Goal: Task Accomplishment & Management: Complete application form

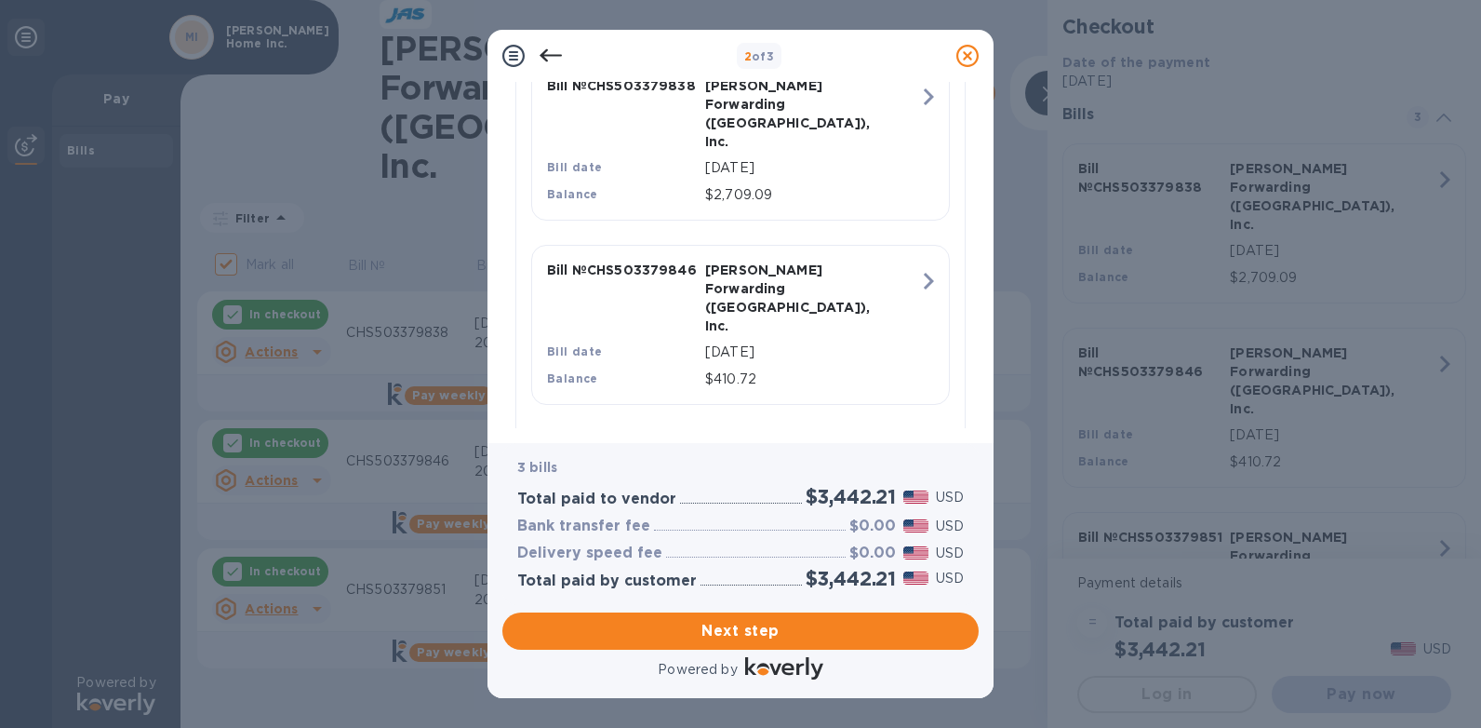
scroll to position [620, 0]
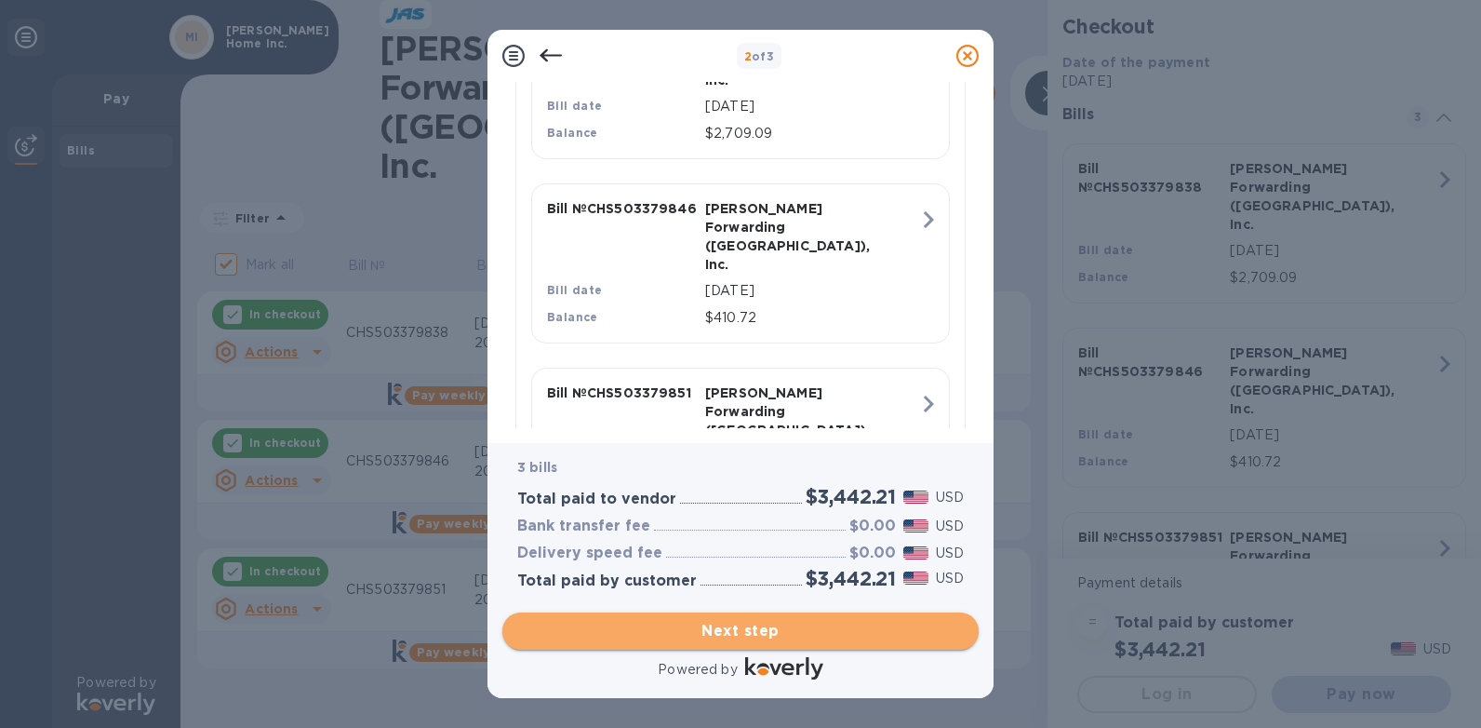
click at [782, 628] on span "Next step" at bounding box center [740, 631] width 447 height 22
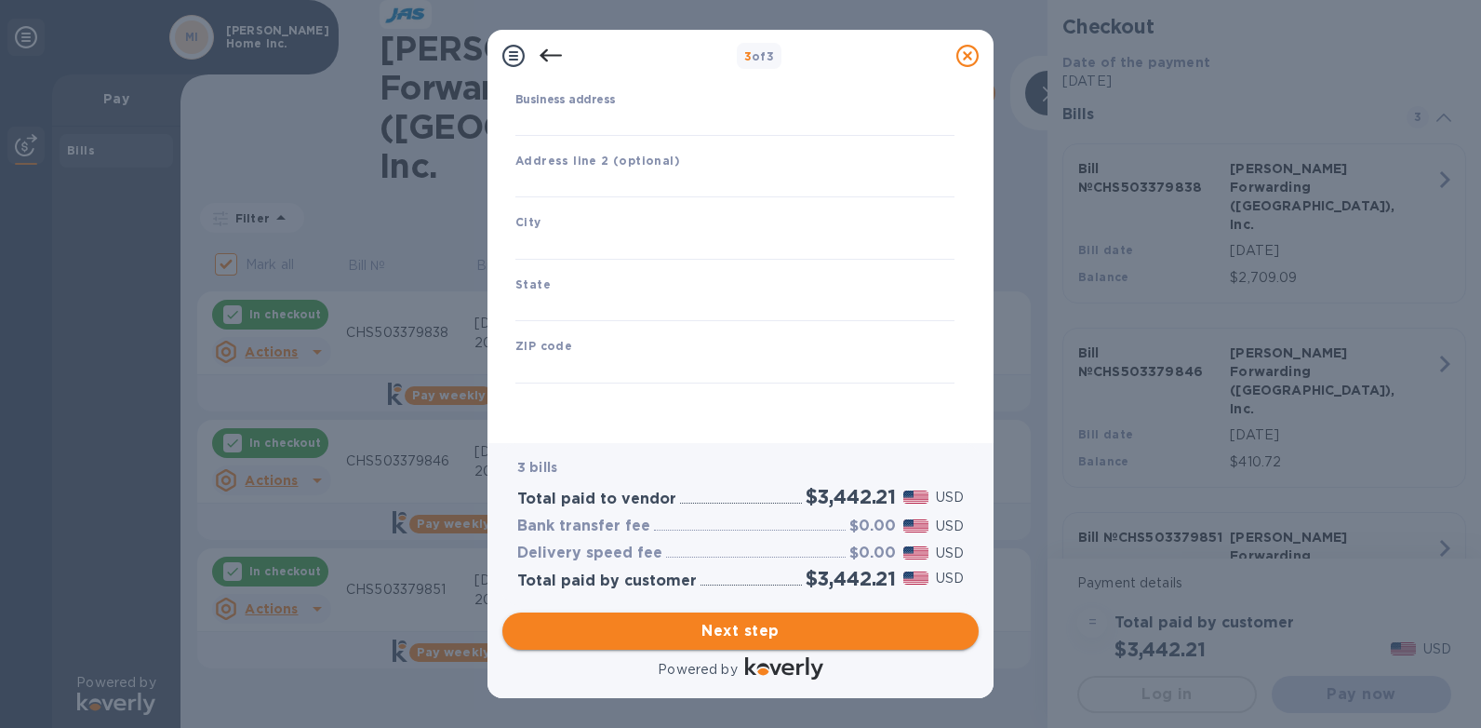
type input "[GEOGRAPHIC_DATA]"
click at [553, 120] on input "Business address" at bounding box center [734, 122] width 439 height 28
type input "[STREET_ADDRESS]"
type input "[GEOGRAPHIC_DATA]"
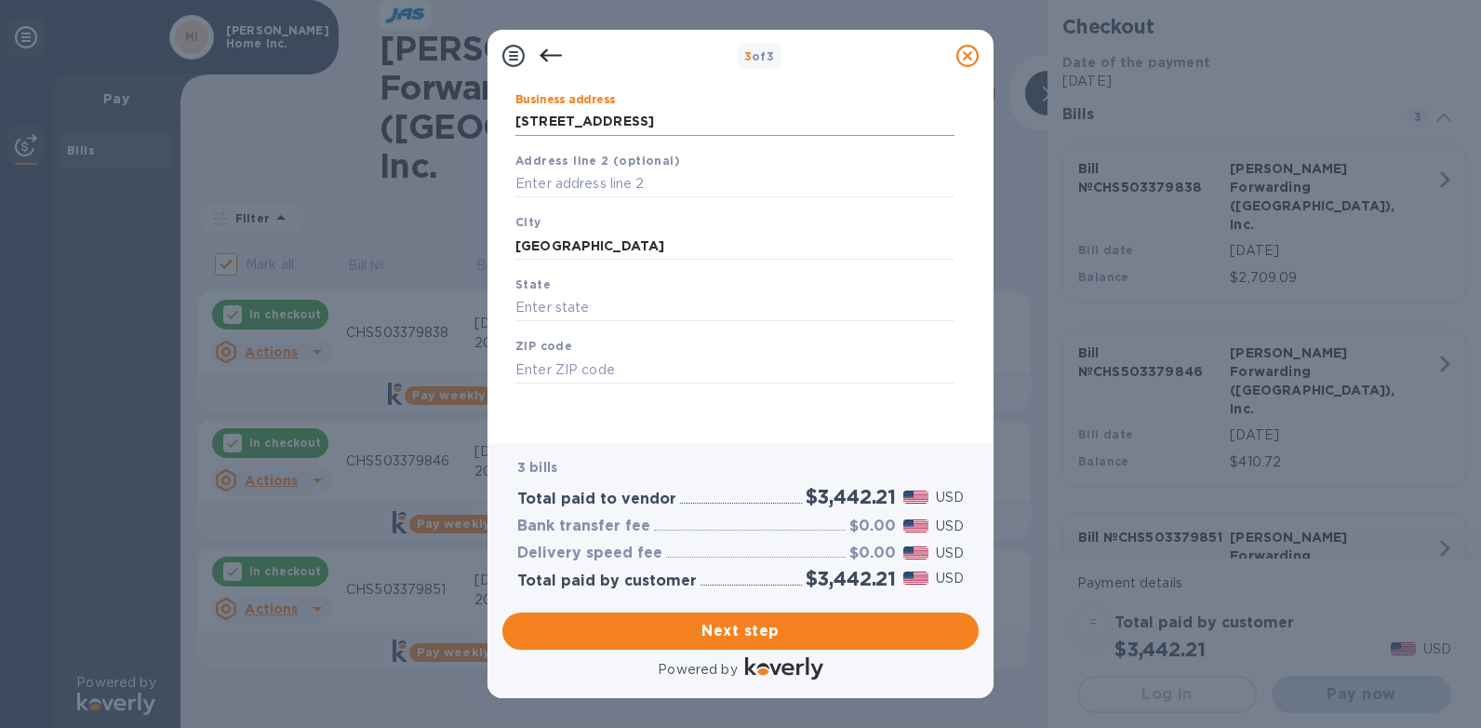
type input "NC"
type input "28792"
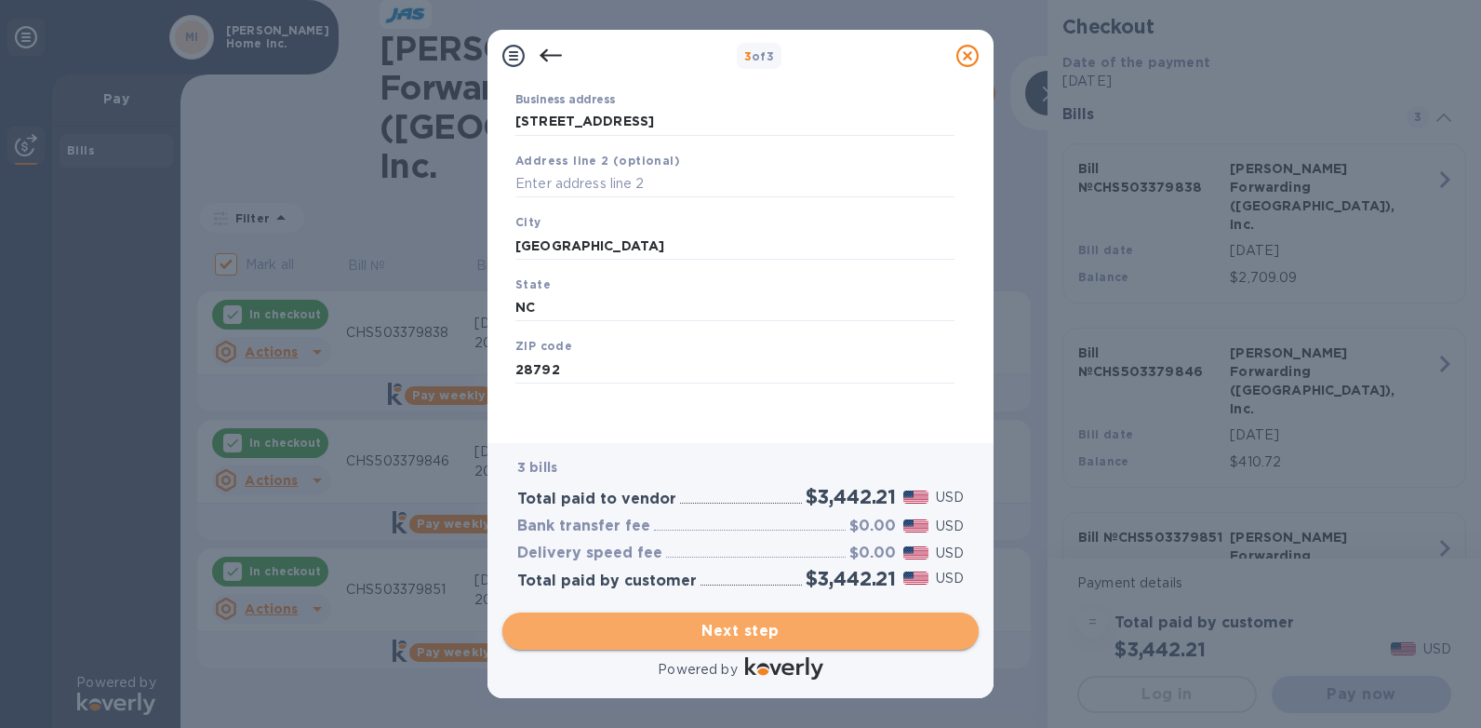
click at [718, 628] on span "Next step" at bounding box center [740, 631] width 447 height 22
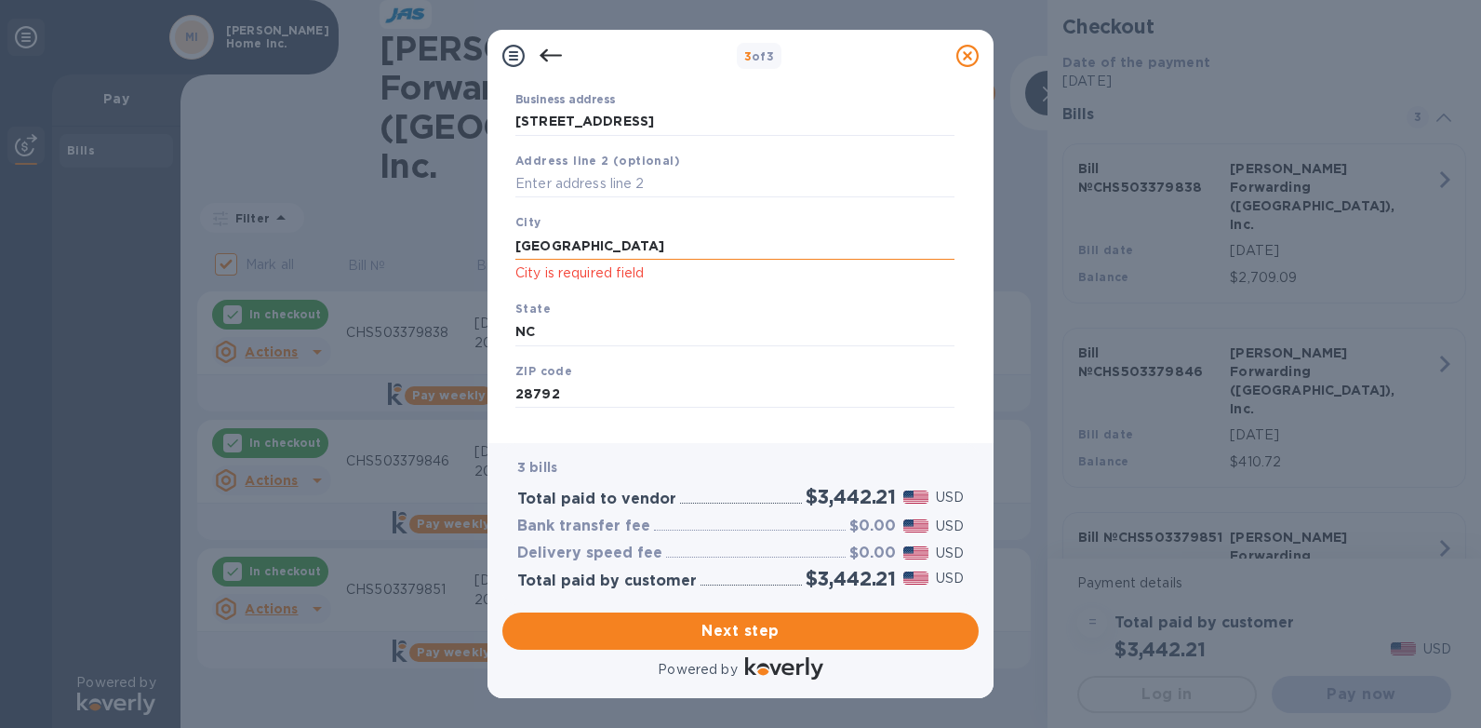
click at [637, 246] on input "[GEOGRAPHIC_DATA]" at bounding box center [734, 246] width 439 height 28
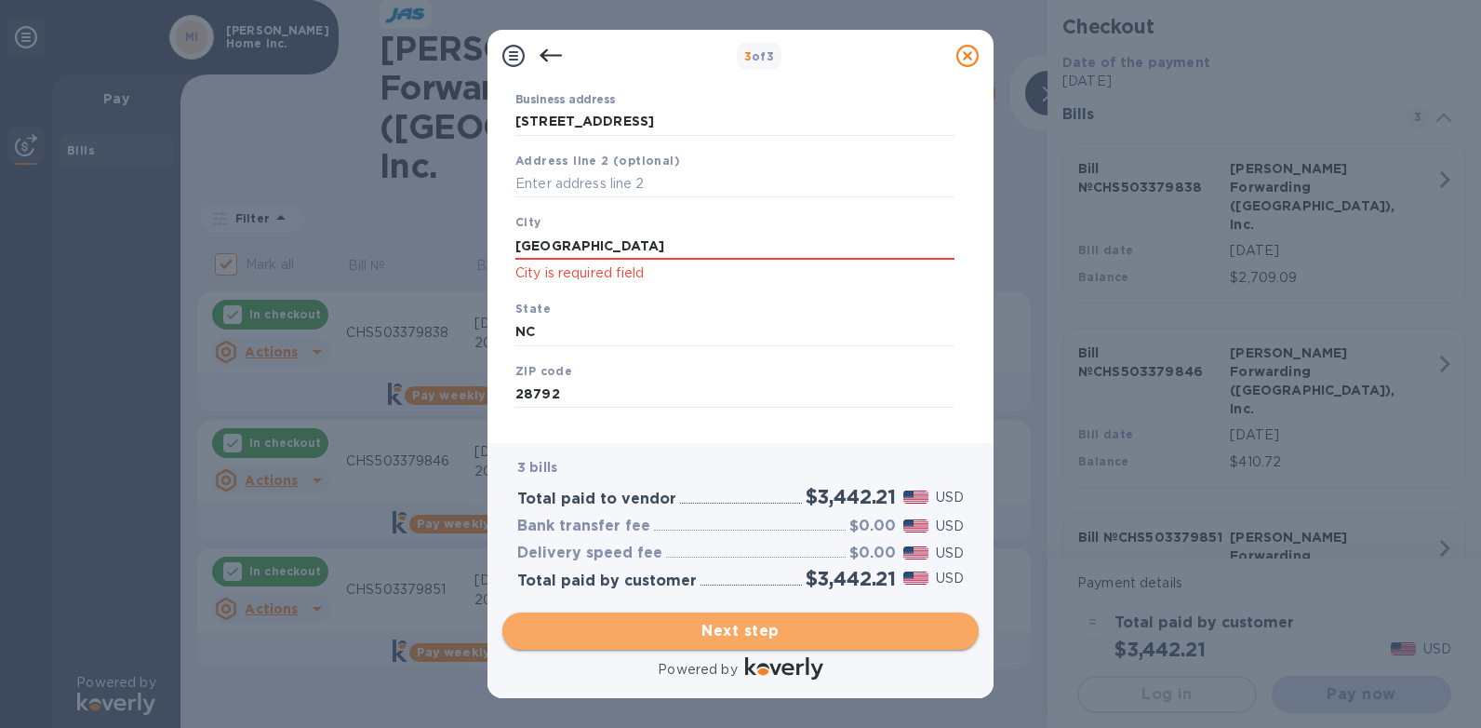
click at [745, 637] on span "Next step" at bounding box center [740, 631] width 447 height 22
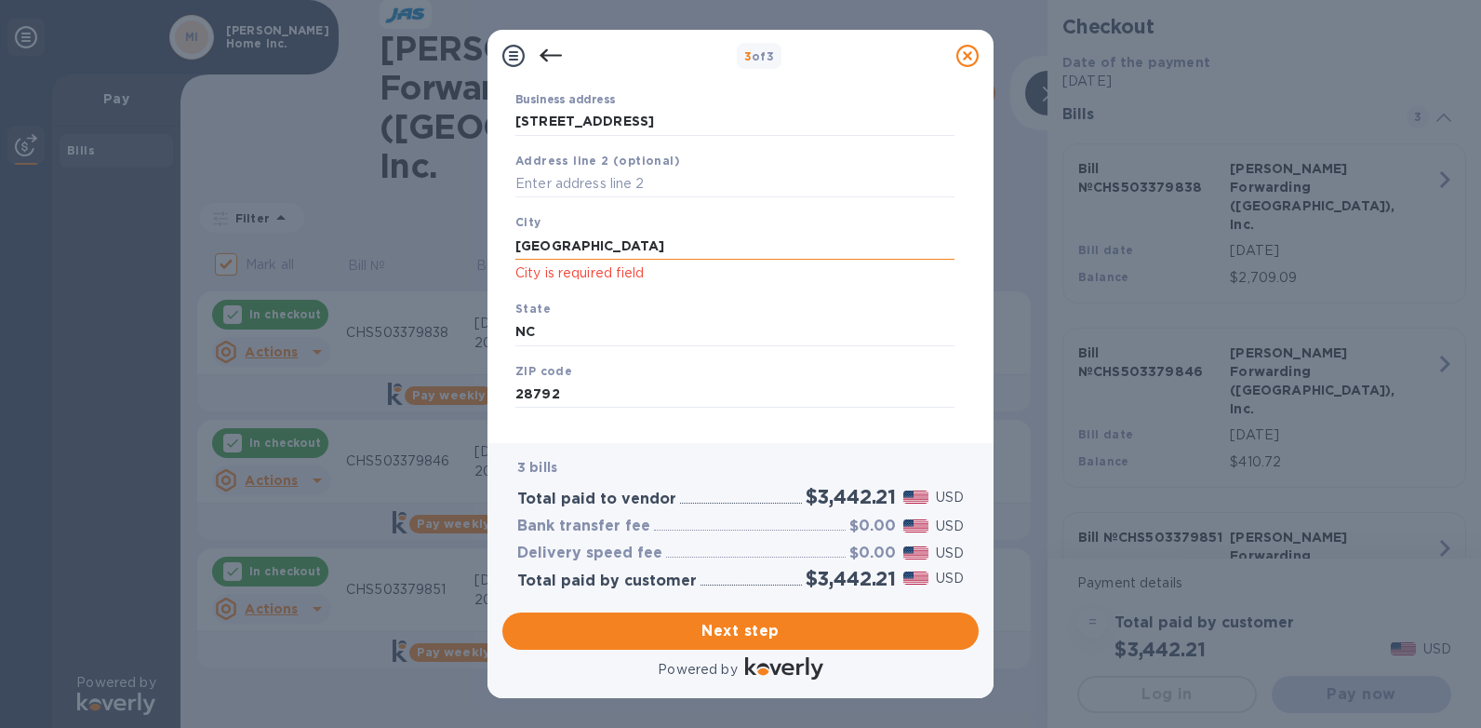
click at [627, 250] on input "[GEOGRAPHIC_DATA]" at bounding box center [734, 246] width 439 height 28
type input "H"
type input "h"
type input "[GEOGRAPHIC_DATA]"
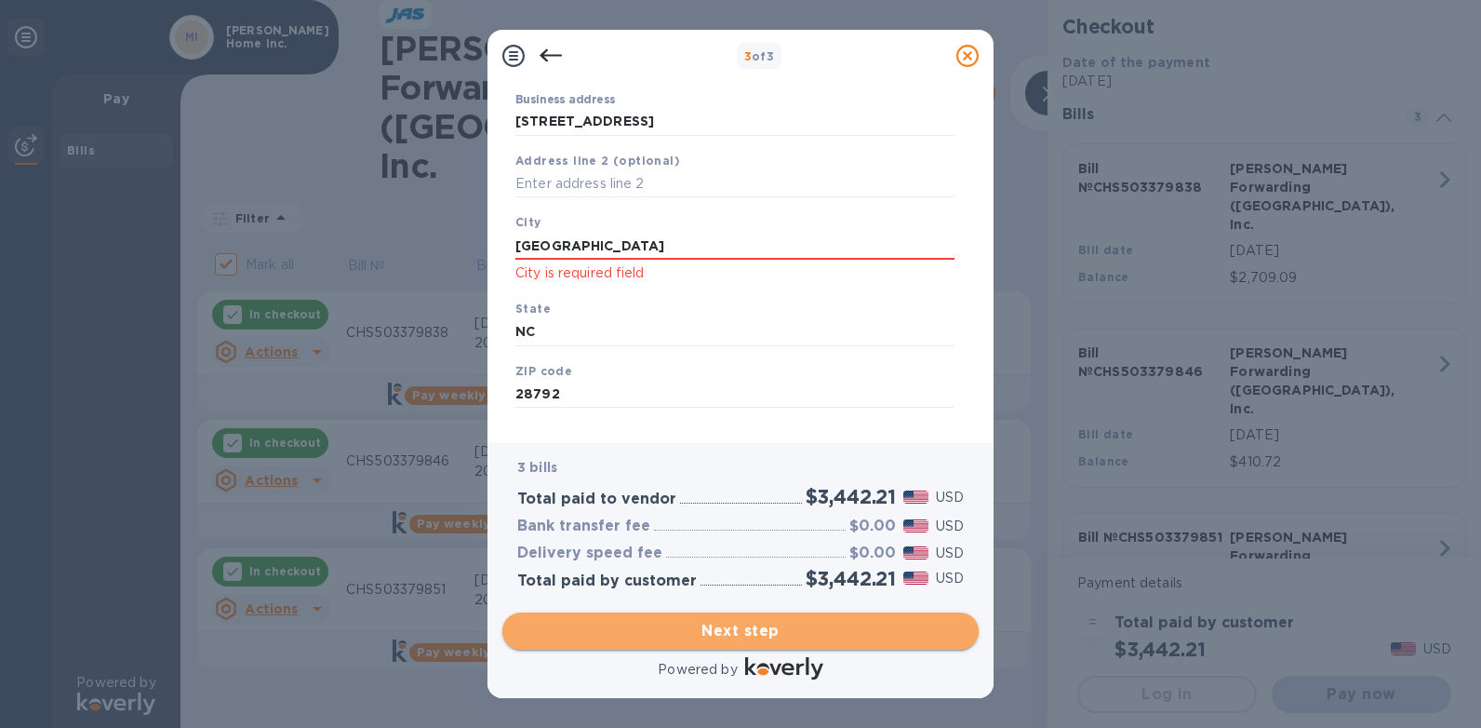
click at [717, 632] on span "Next step" at bounding box center [740, 631] width 447 height 22
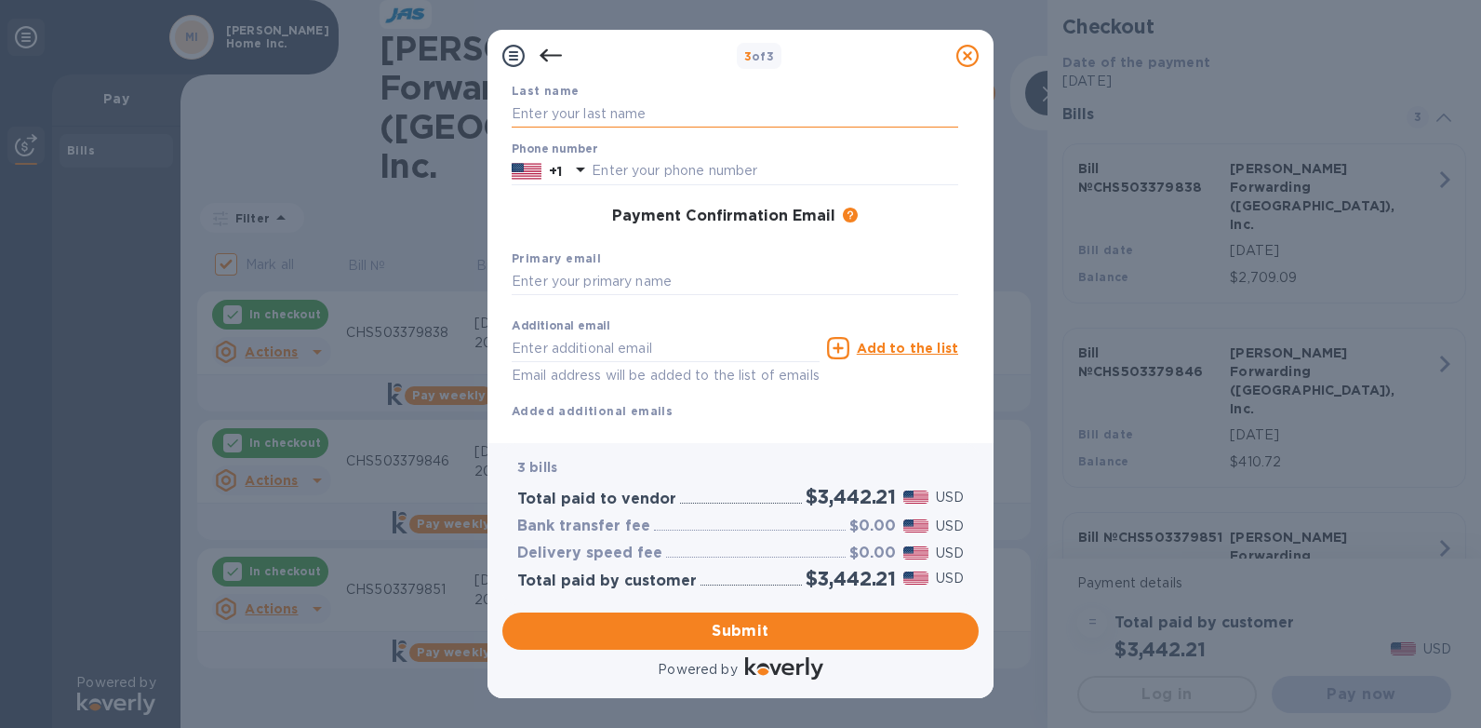
click at [559, 113] on input "text" at bounding box center [735, 114] width 447 height 28
type input "[PERSON_NAME]"
type input "8284891338"
type input "[EMAIL_ADDRESS][DOMAIN_NAME]"
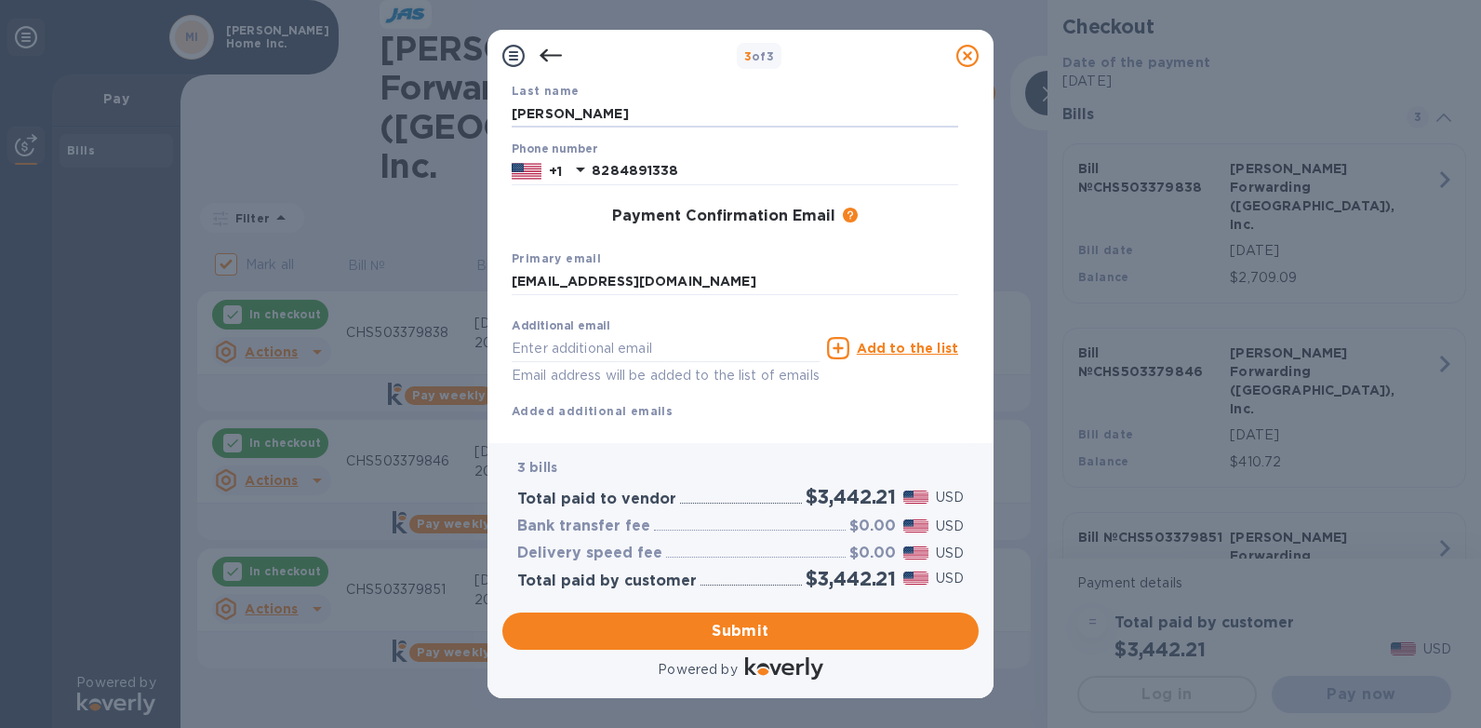
type input "[EMAIL_ADDRESS][DOMAIN_NAME]"
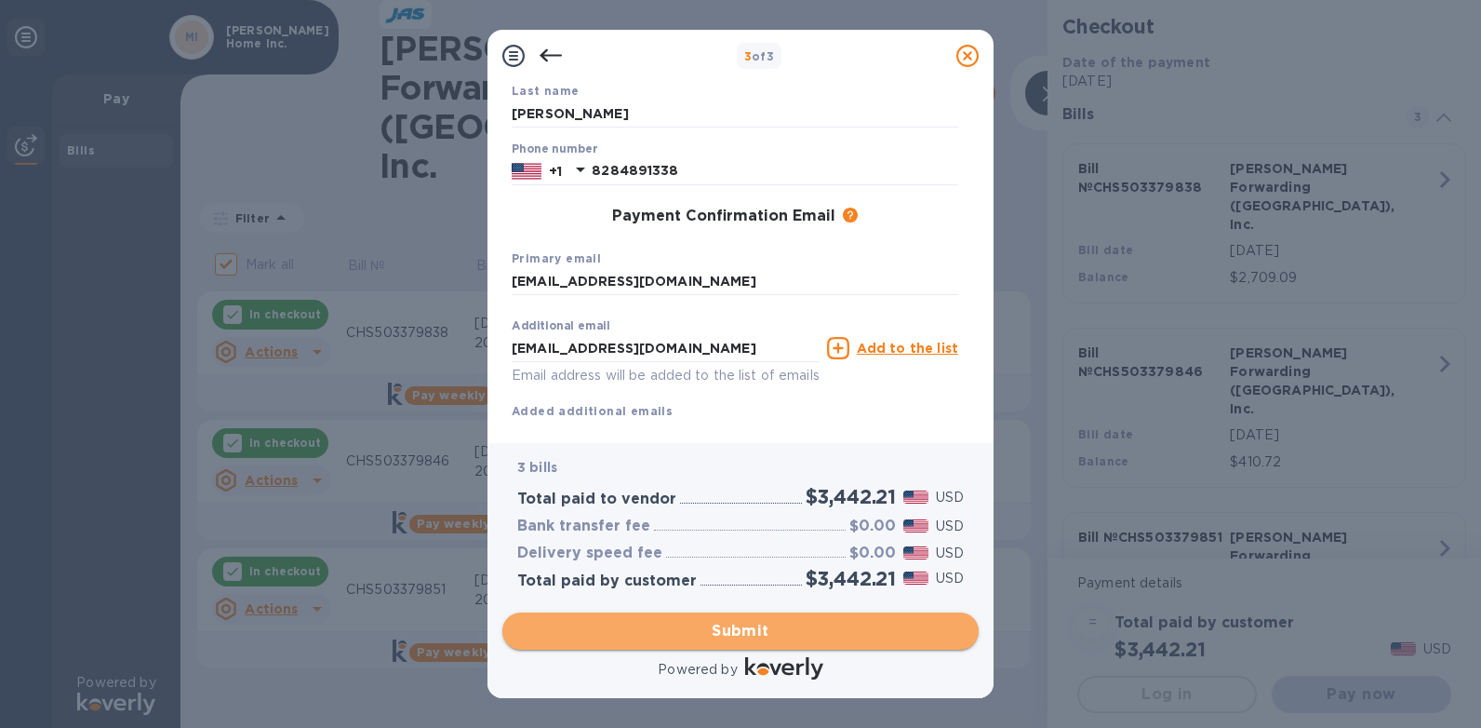
click at [670, 633] on span "Submit" at bounding box center [740, 631] width 447 height 22
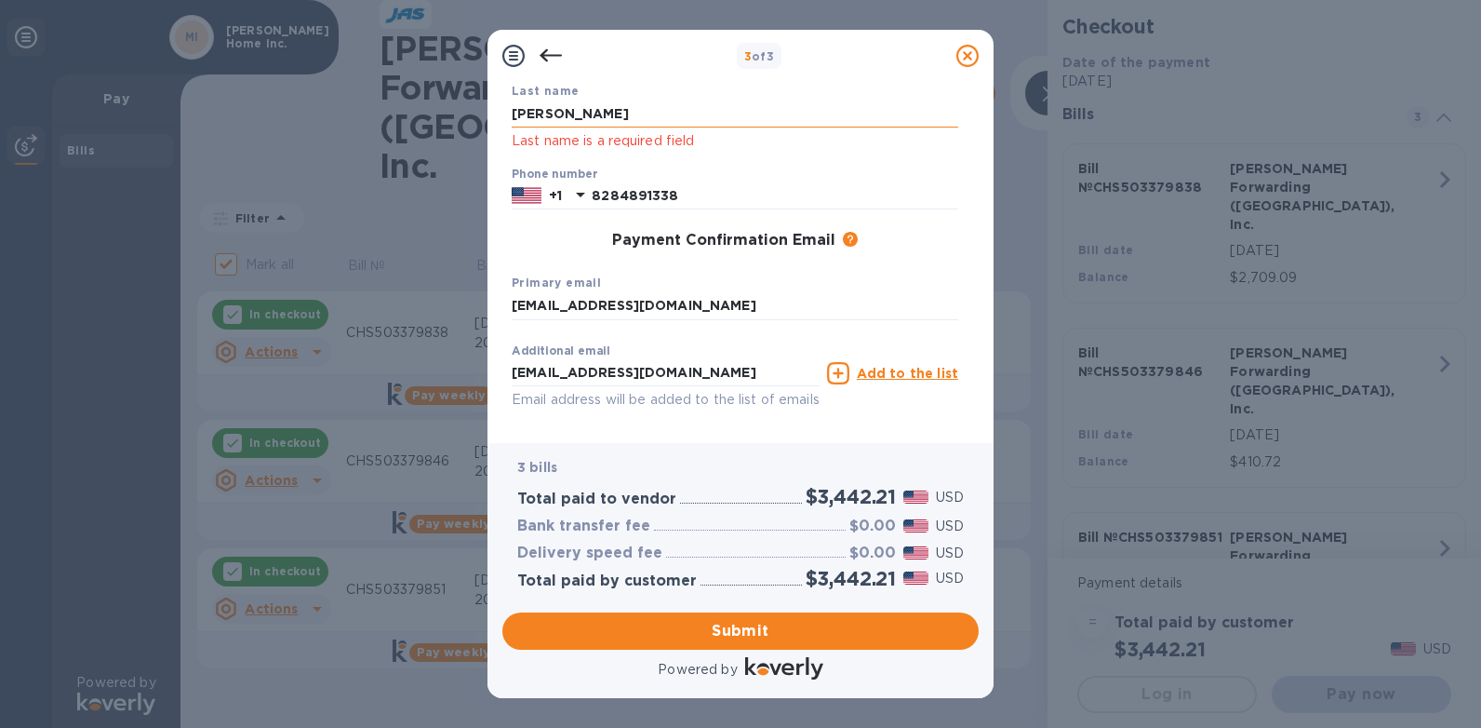
click at [597, 115] on input "[PERSON_NAME]" at bounding box center [735, 114] width 447 height 28
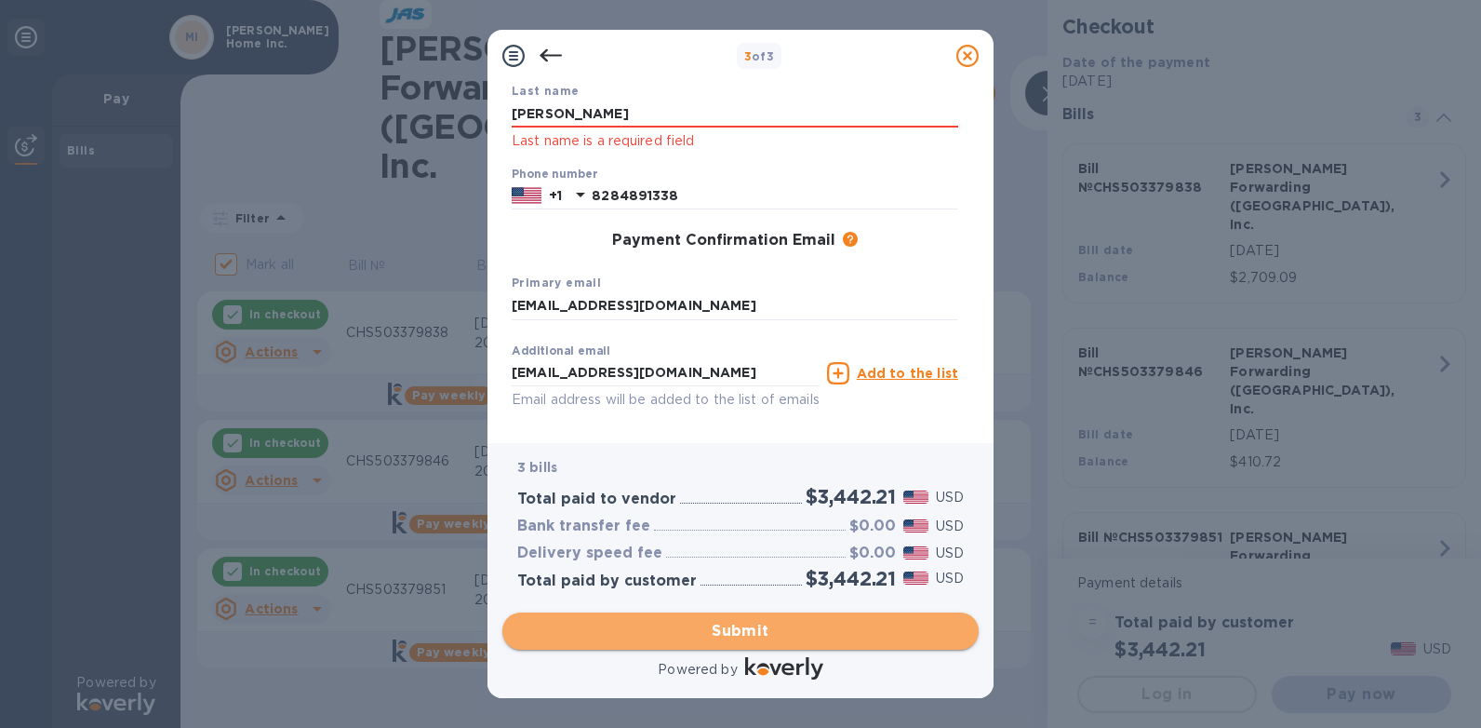
click at [673, 632] on span "Submit" at bounding box center [740, 631] width 447 height 22
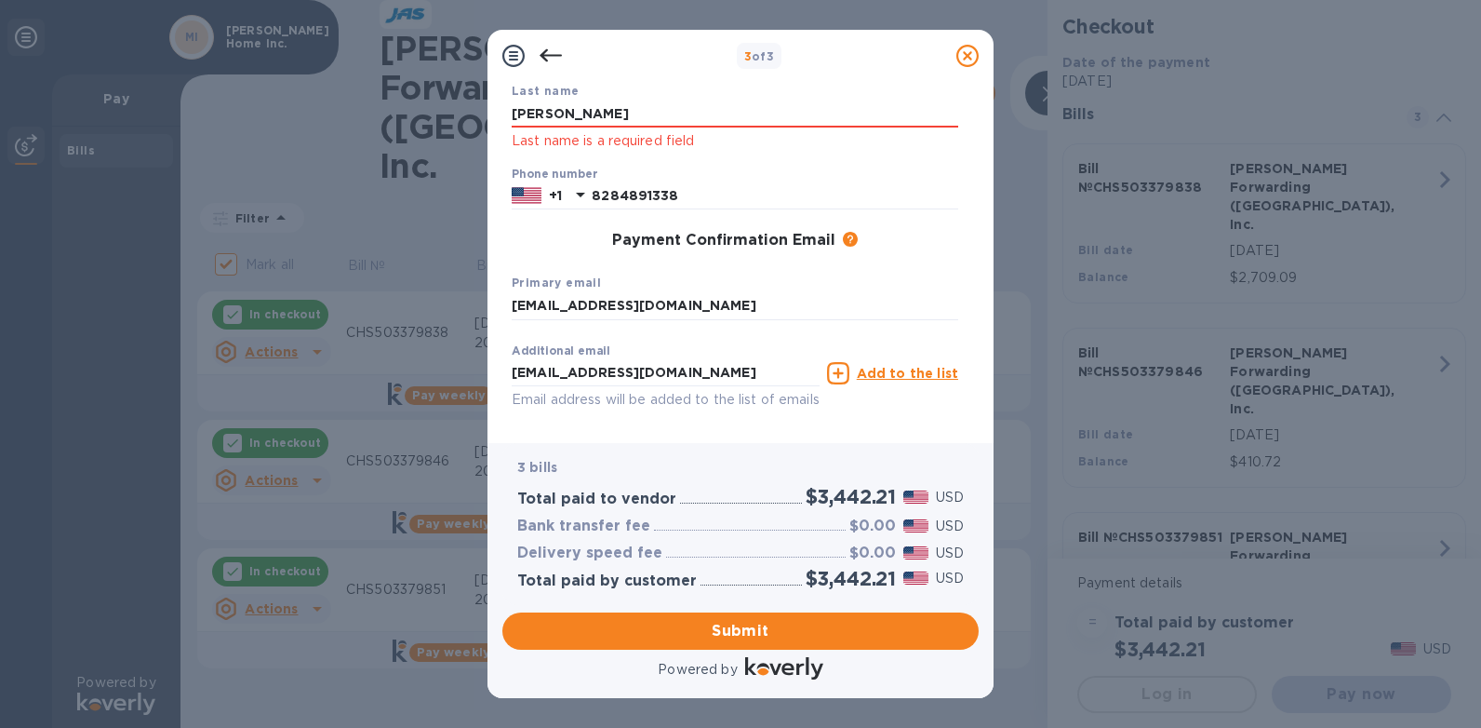
drag, startPoint x: 572, startPoint y: 117, endPoint x: 449, endPoint y: 132, distance: 123.7
click at [449, 132] on div "3 of 3 Payment Contact Information First name [PERSON_NAME] First name is a req…" at bounding box center [740, 364] width 1481 height 728
type input "[PERSON_NAME]"
click at [573, 639] on span "Submit" at bounding box center [740, 631] width 447 height 22
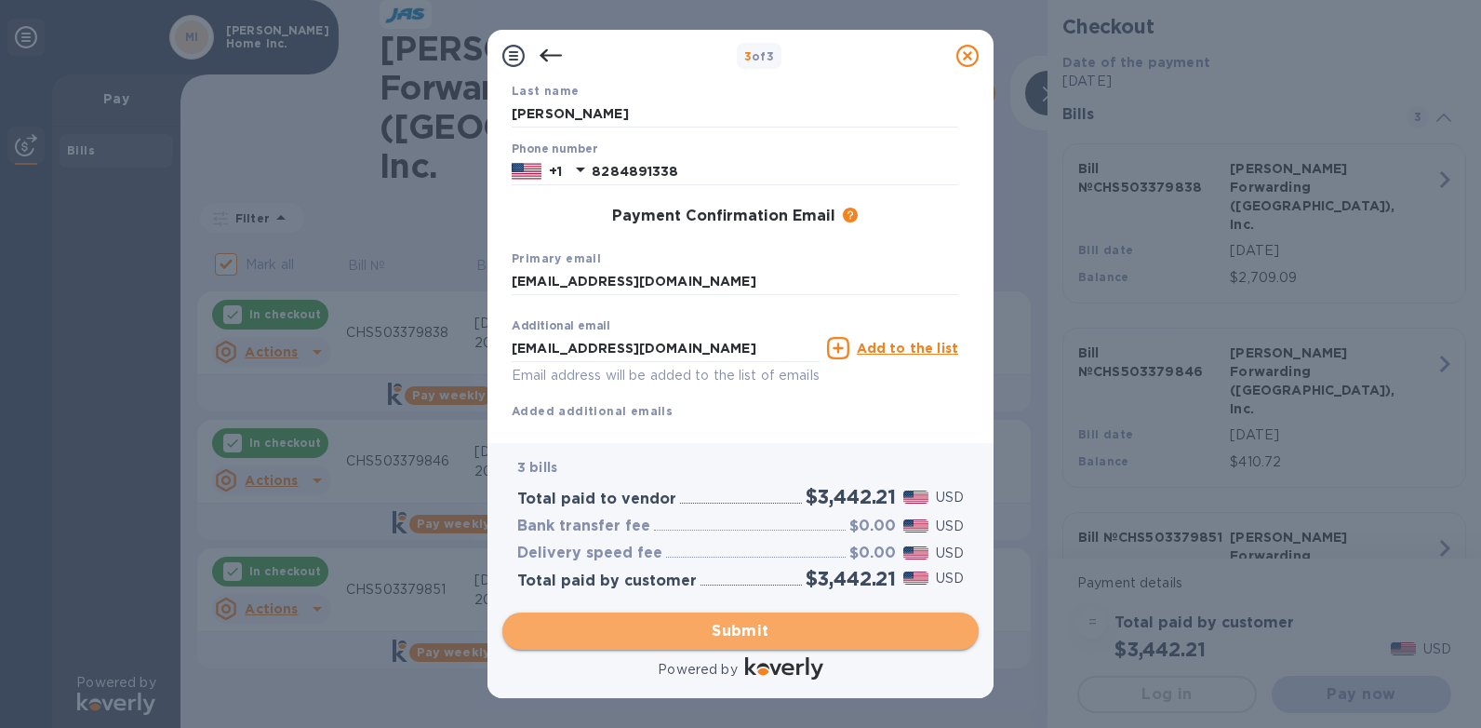
click at [574, 635] on span "Submit" at bounding box center [740, 631] width 447 height 22
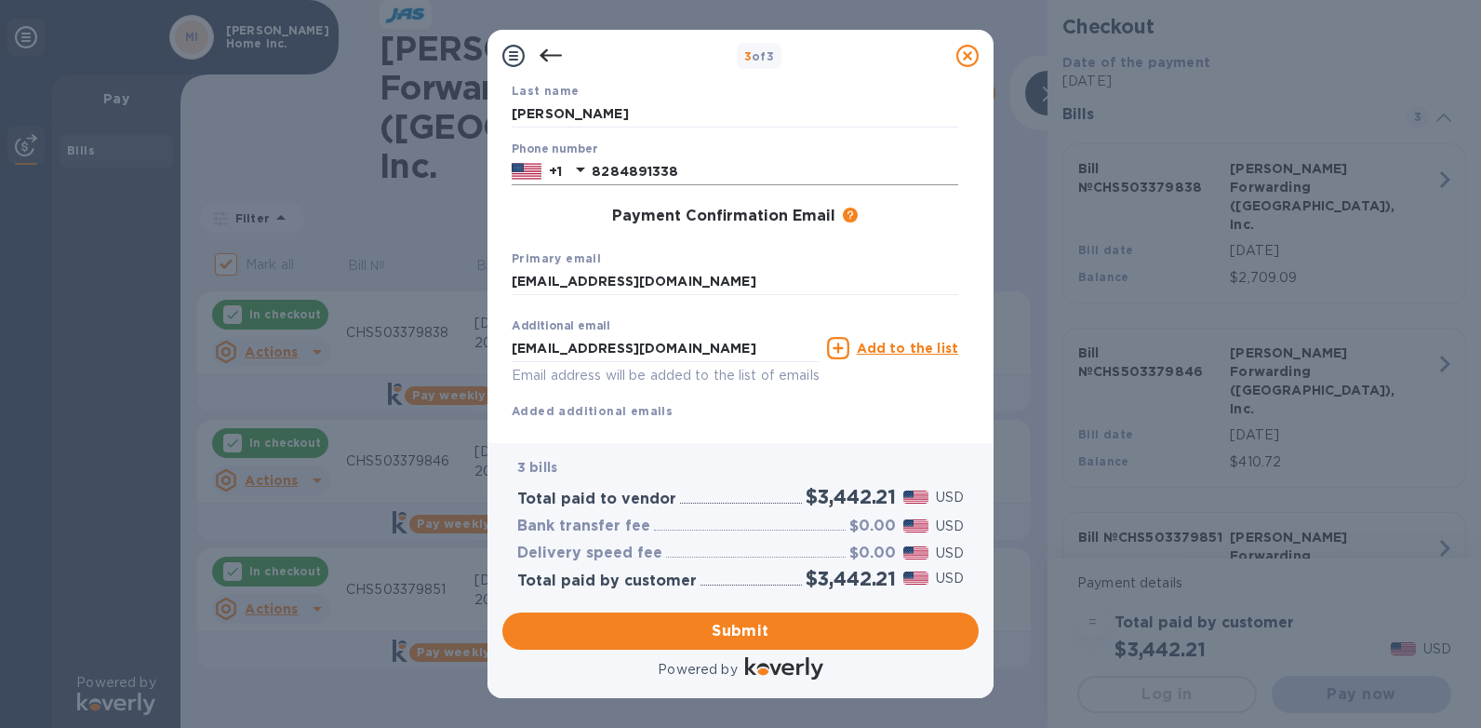
click at [616, 171] on input "8284891338" at bounding box center [775, 171] width 367 height 28
click at [617, 172] on input "8284891338" at bounding box center [775, 171] width 367 height 28
click at [536, 225] on div "Payment Confirmation Email The added email addresses will be used to send the p…" at bounding box center [735, 216] width 447 height 19
click at [582, 637] on span "Submit" at bounding box center [740, 631] width 447 height 22
drag, startPoint x: 690, startPoint y: 170, endPoint x: 559, endPoint y: 201, distance: 134.7
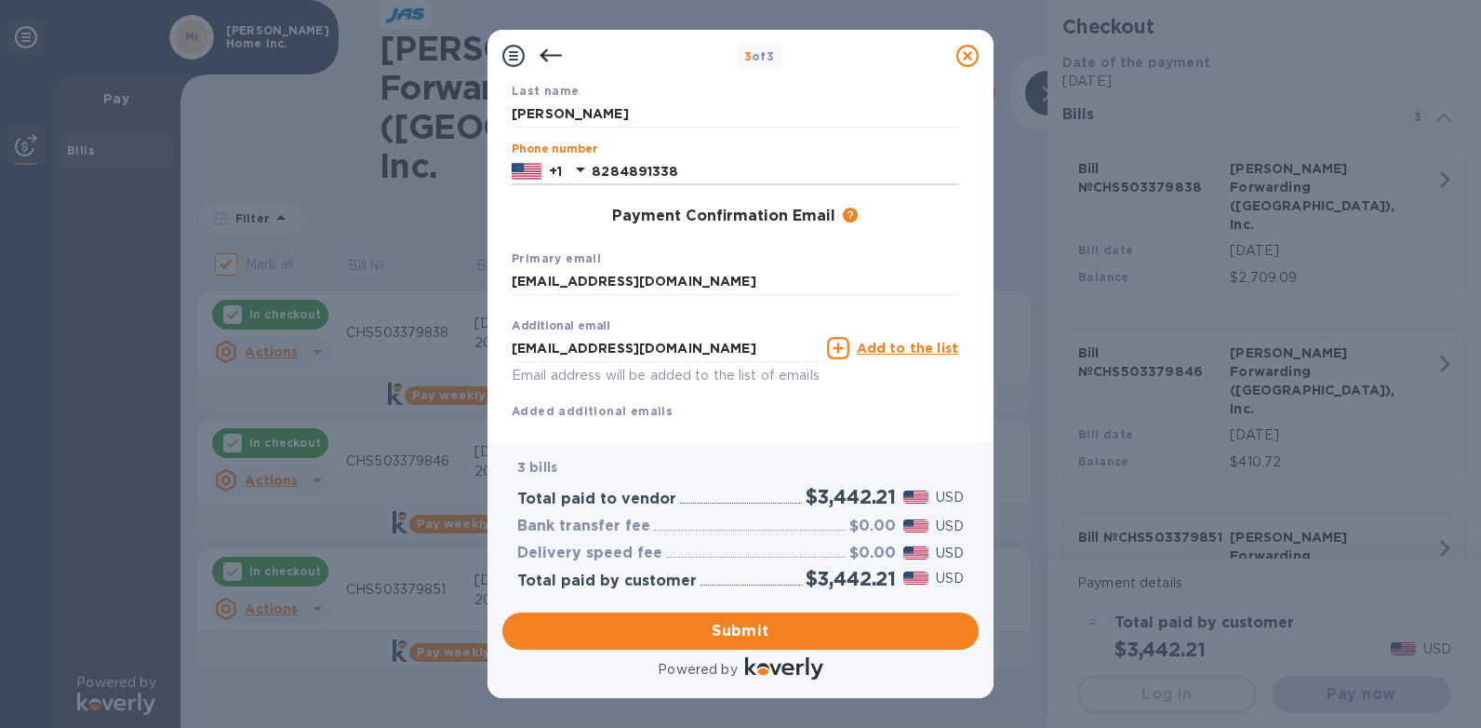
click at [559, 201] on div "First name [PERSON_NAME] First name is a required field Last name [PERSON_NAME]…" at bounding box center [735, 207] width 462 height 441
type input "8284891338"
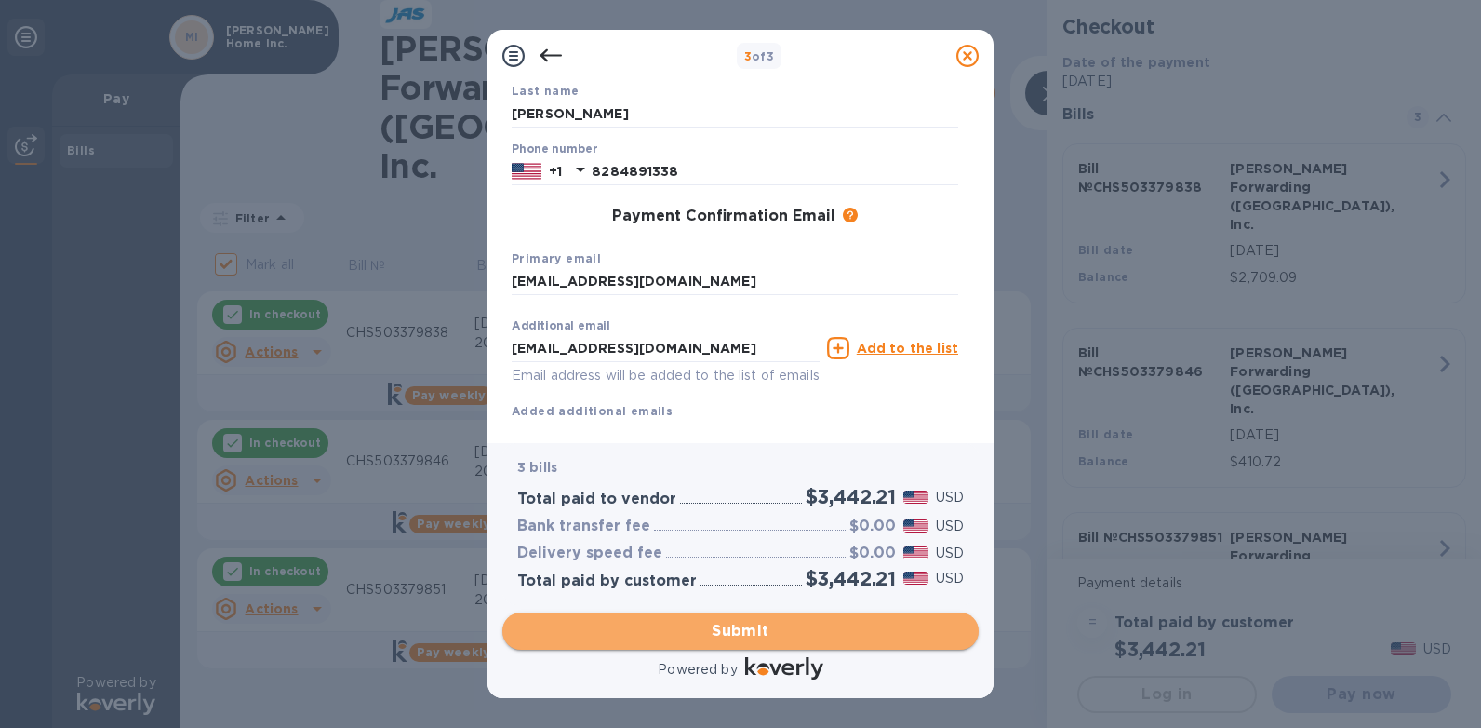
click at [623, 641] on span "Submit" at bounding box center [740, 631] width 447 height 22
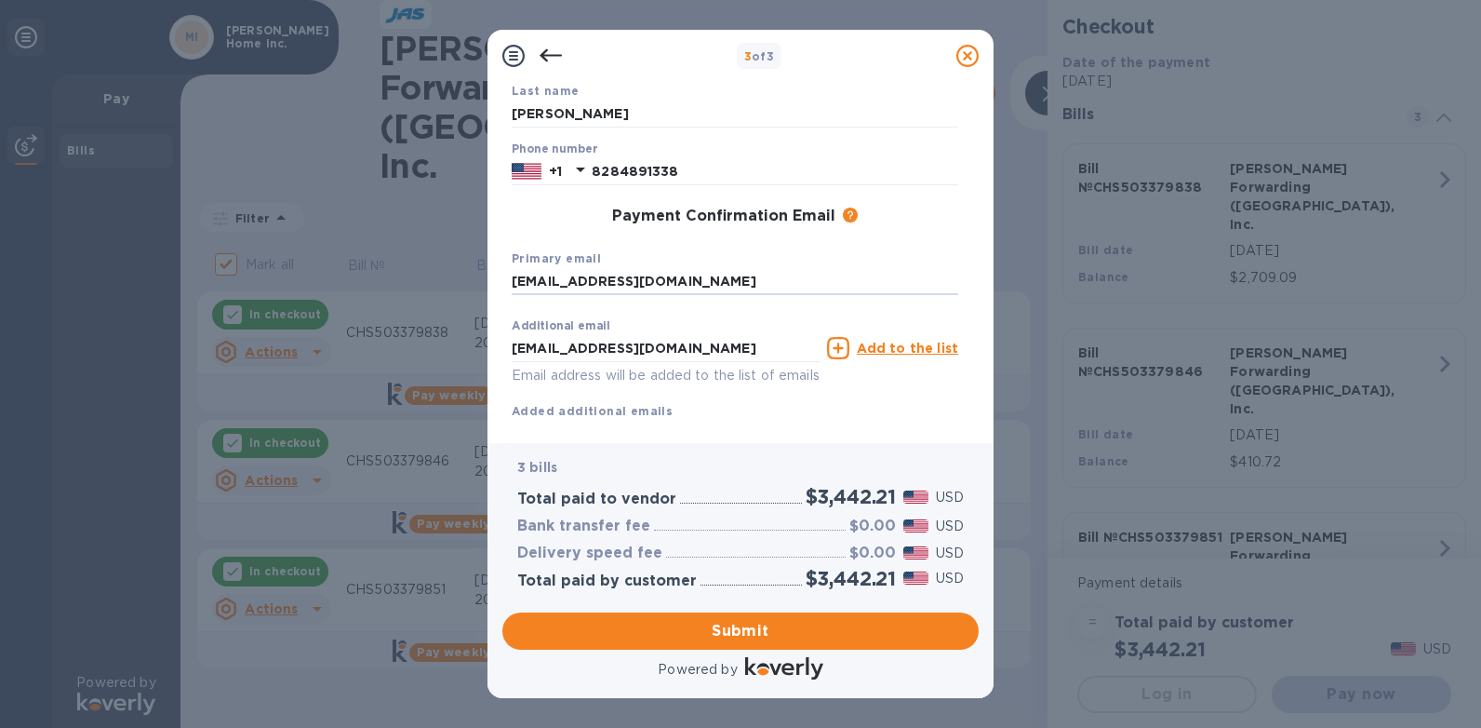
drag, startPoint x: 755, startPoint y: 285, endPoint x: 425, endPoint y: 335, distance: 333.2
click at [425, 335] on div "3 of 3 Payment Contact Information First name [PERSON_NAME] First name is a req…" at bounding box center [740, 364] width 1481 height 728
type input "[EMAIL_ADDRESS][DOMAIN_NAME]"
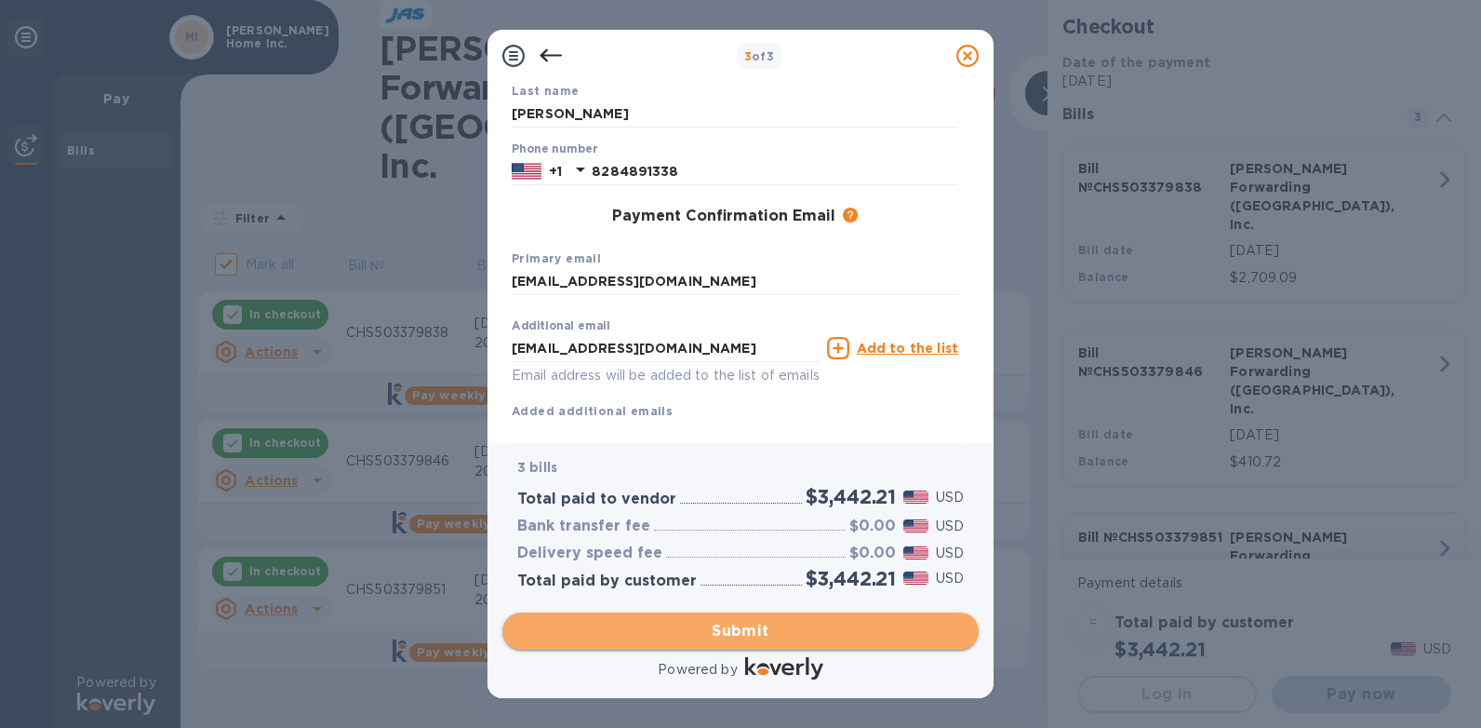
click at [621, 626] on span "Submit" at bounding box center [740, 631] width 447 height 22
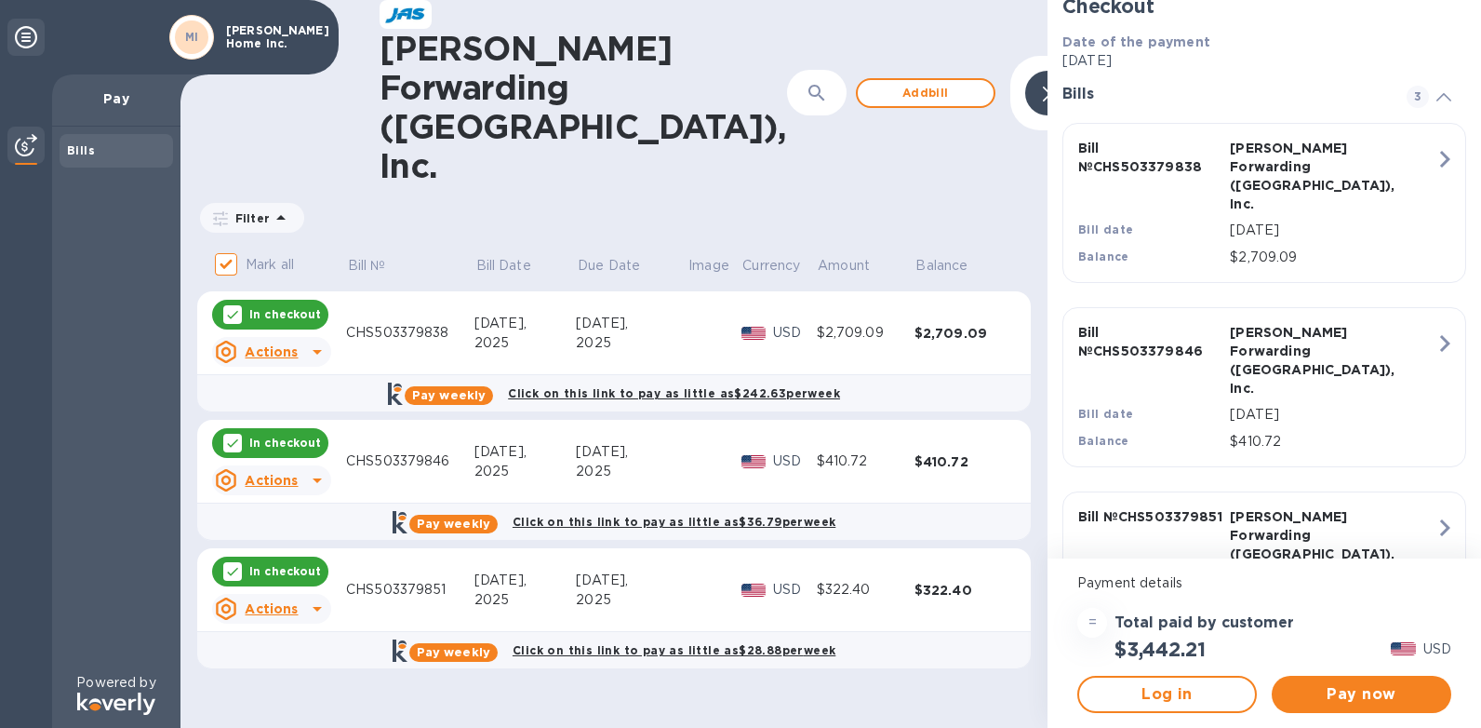
scroll to position [26, 0]
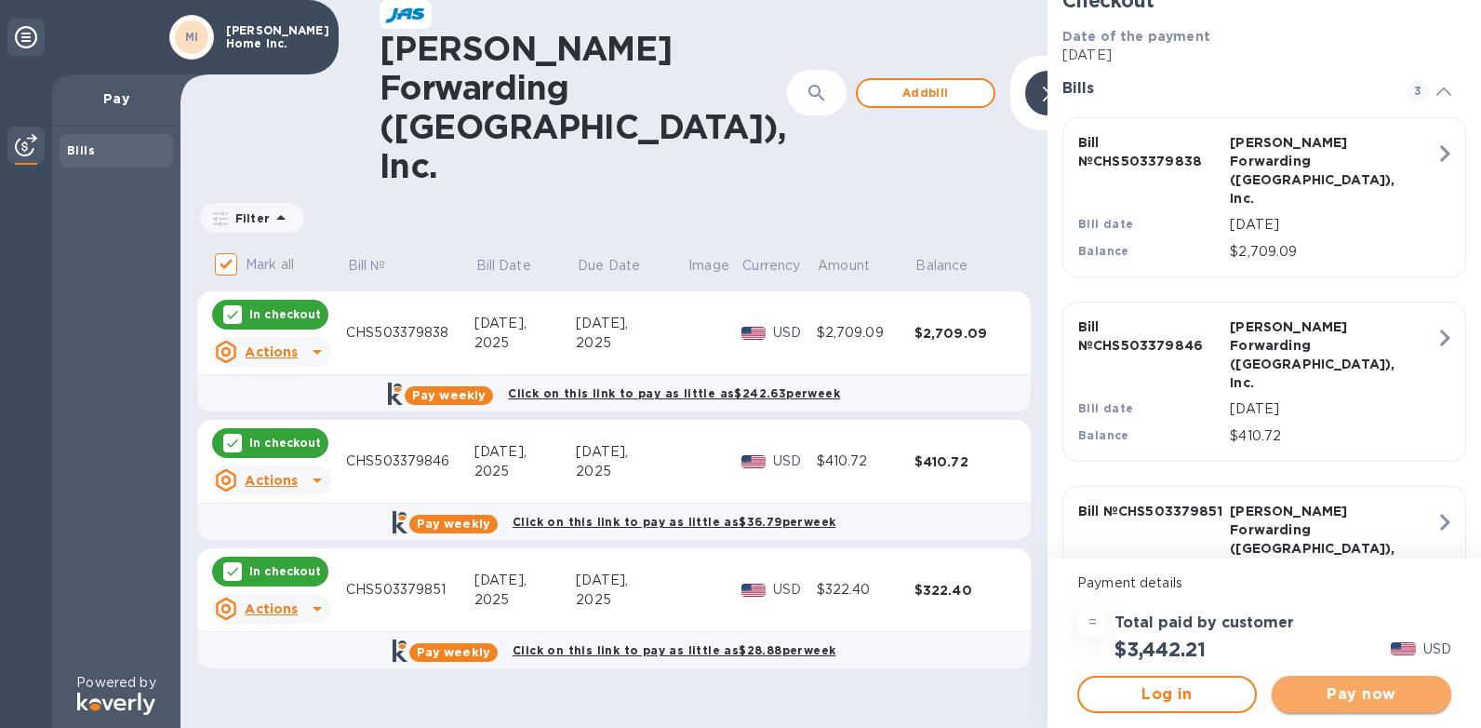
click at [1355, 703] on span "Pay now" at bounding box center [1362, 694] width 150 height 22
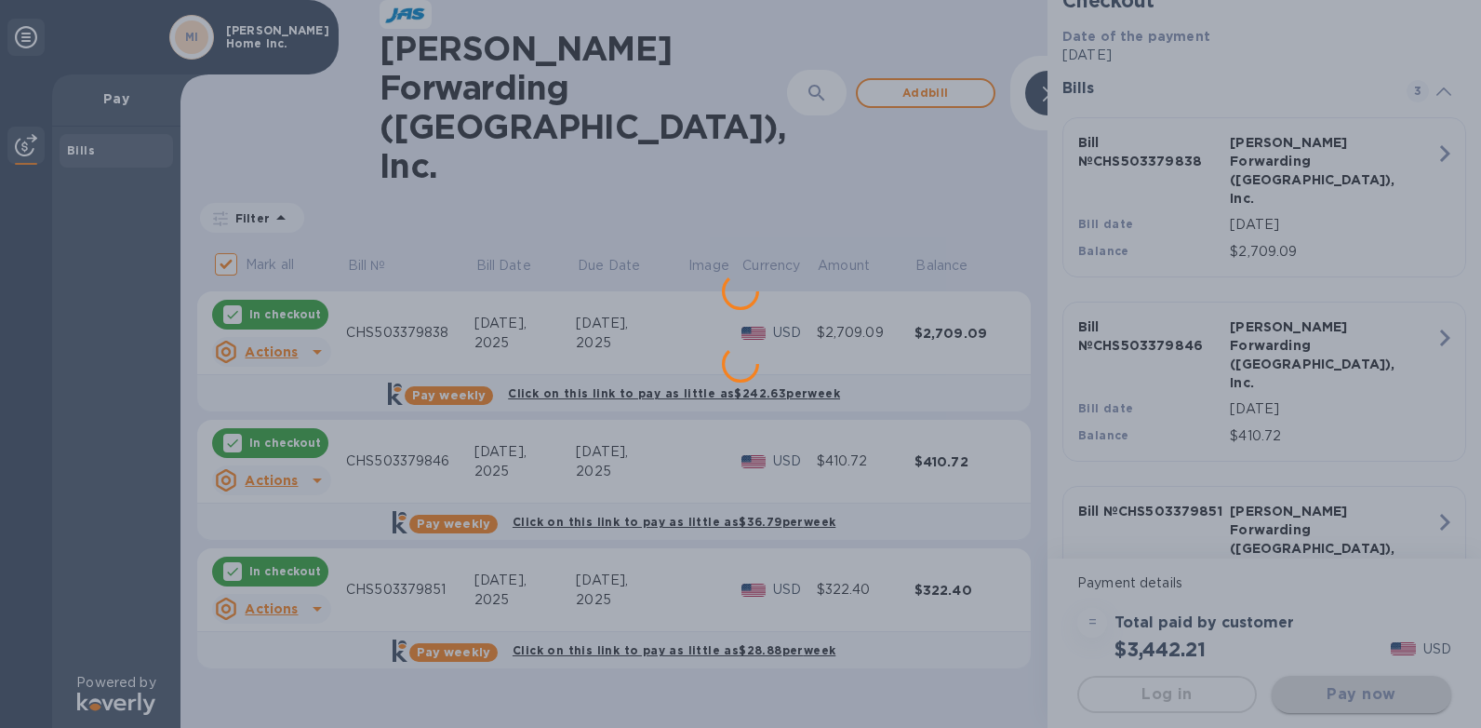
scroll to position [0, 0]
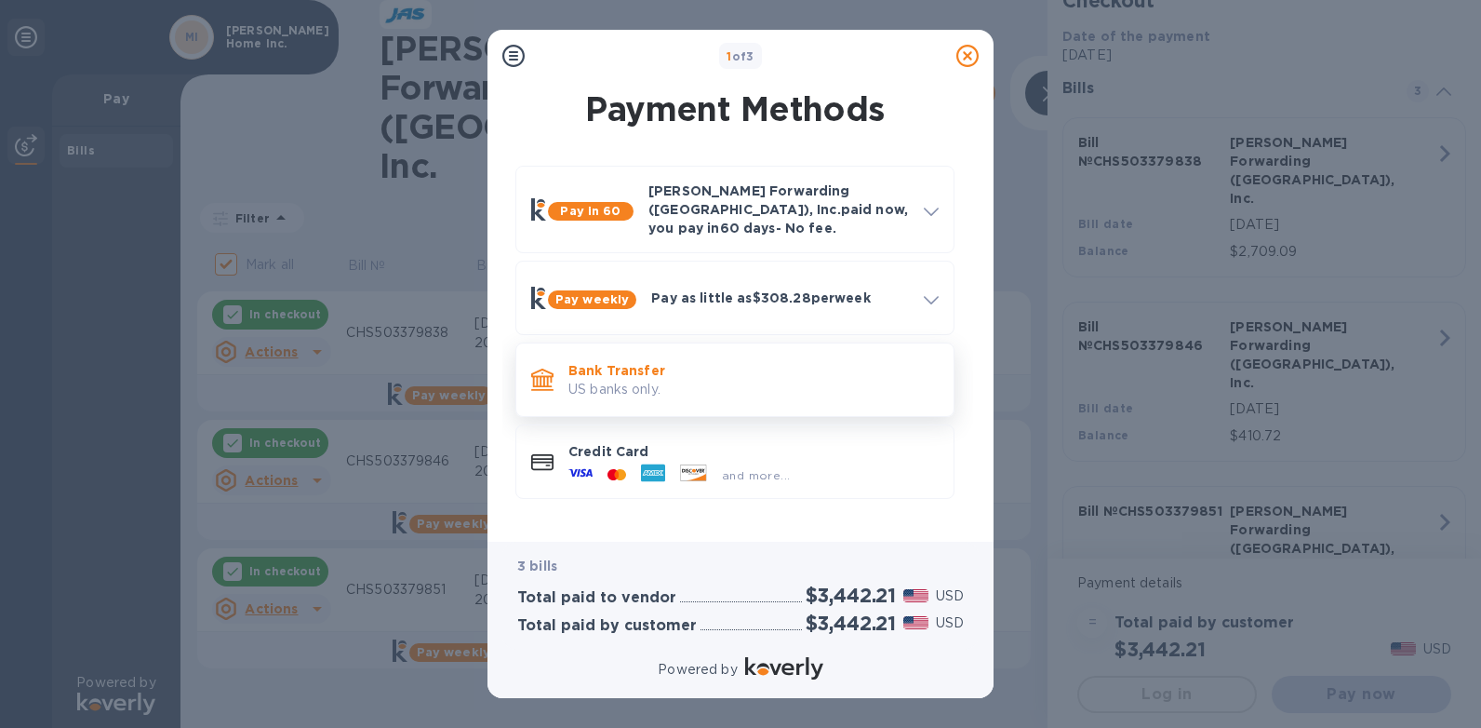
click at [613, 380] on p "US banks only." at bounding box center [754, 390] width 370 height 20
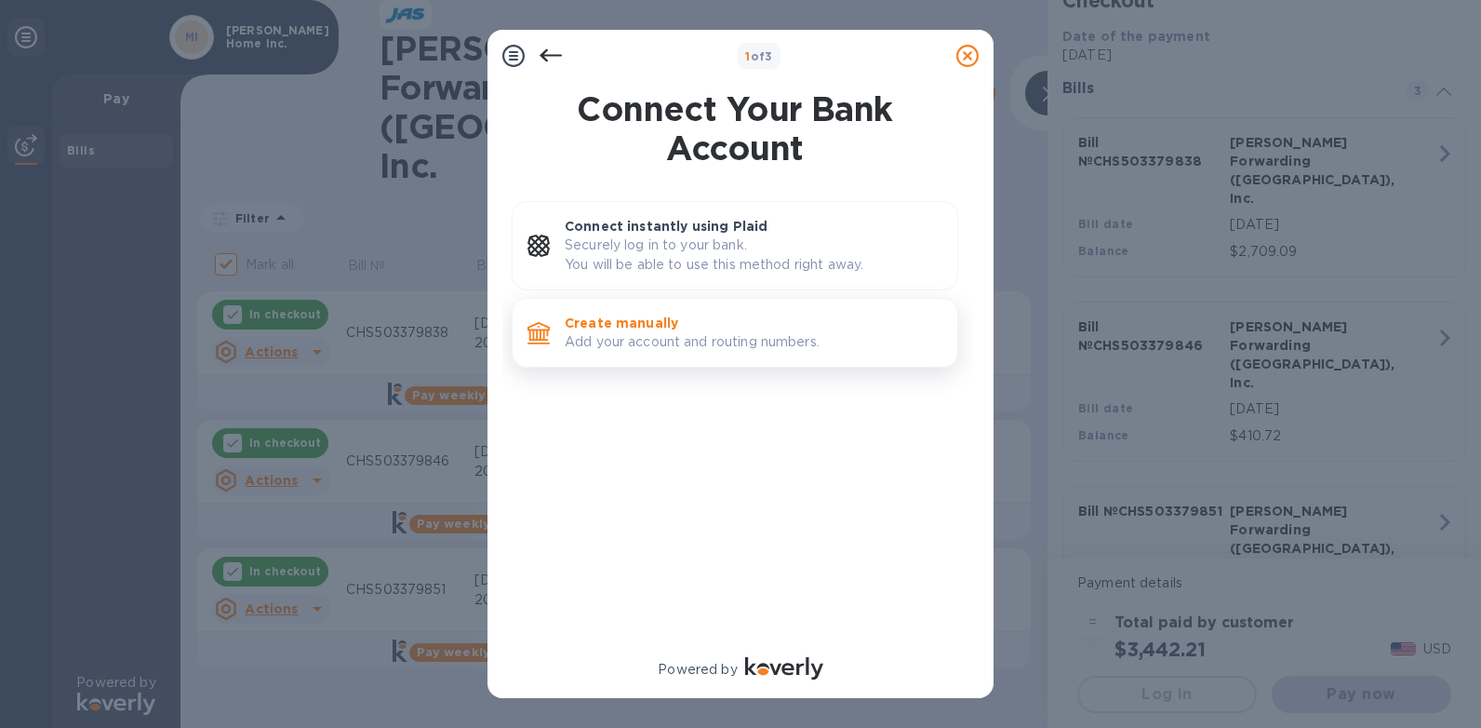
click at [622, 329] on p "Create manually" at bounding box center [754, 323] width 378 height 19
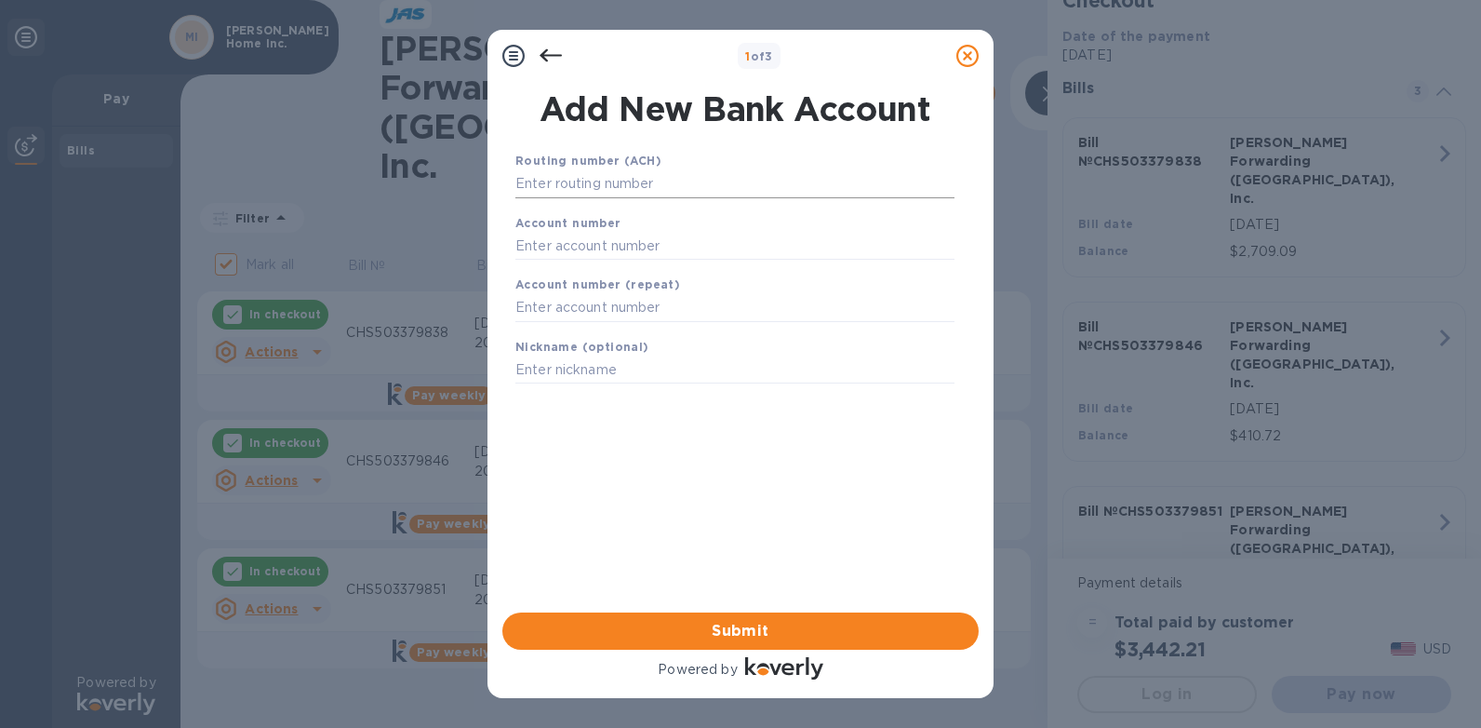
click at [570, 186] on input "text" at bounding box center [734, 184] width 439 height 28
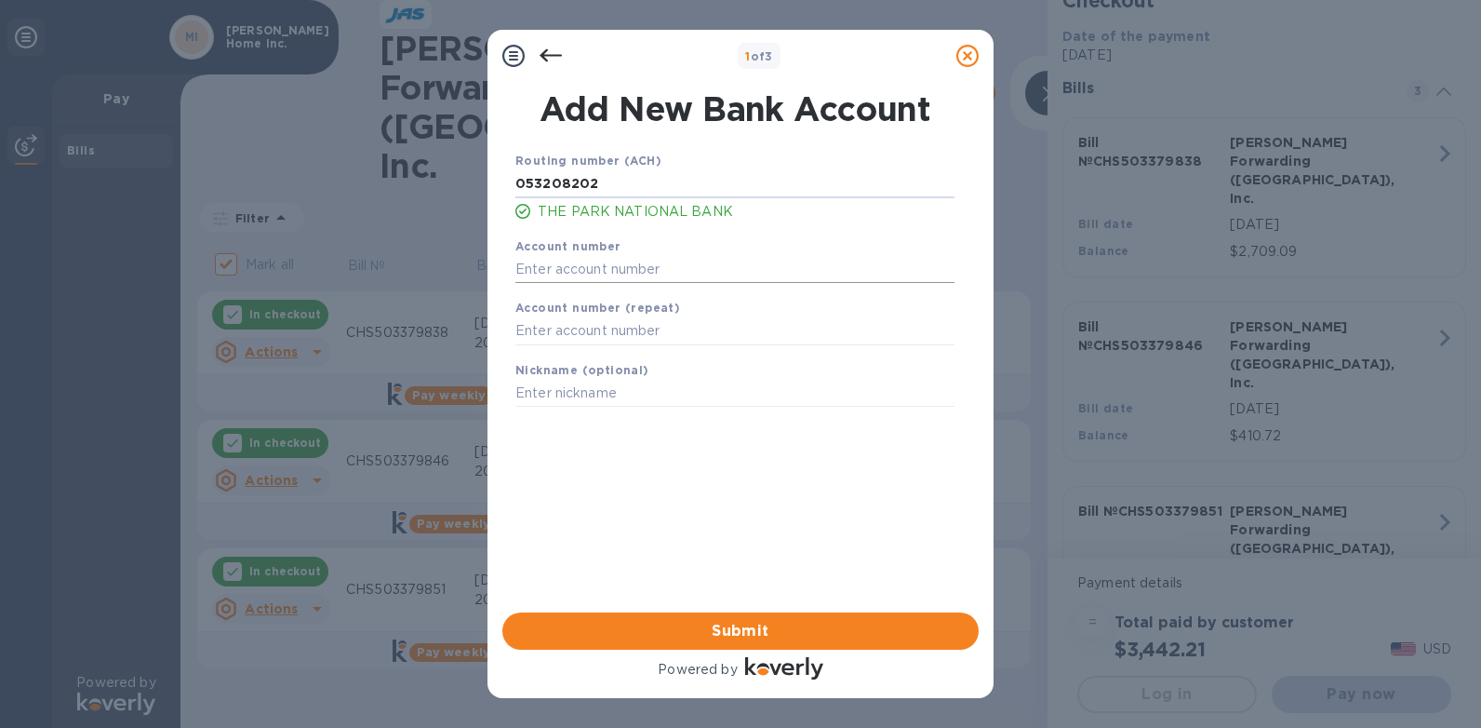
type input "053208202"
click at [577, 267] on input "text" at bounding box center [734, 269] width 439 height 28
type input "10158319"
type input "PARK NATIONAL CHECKING"
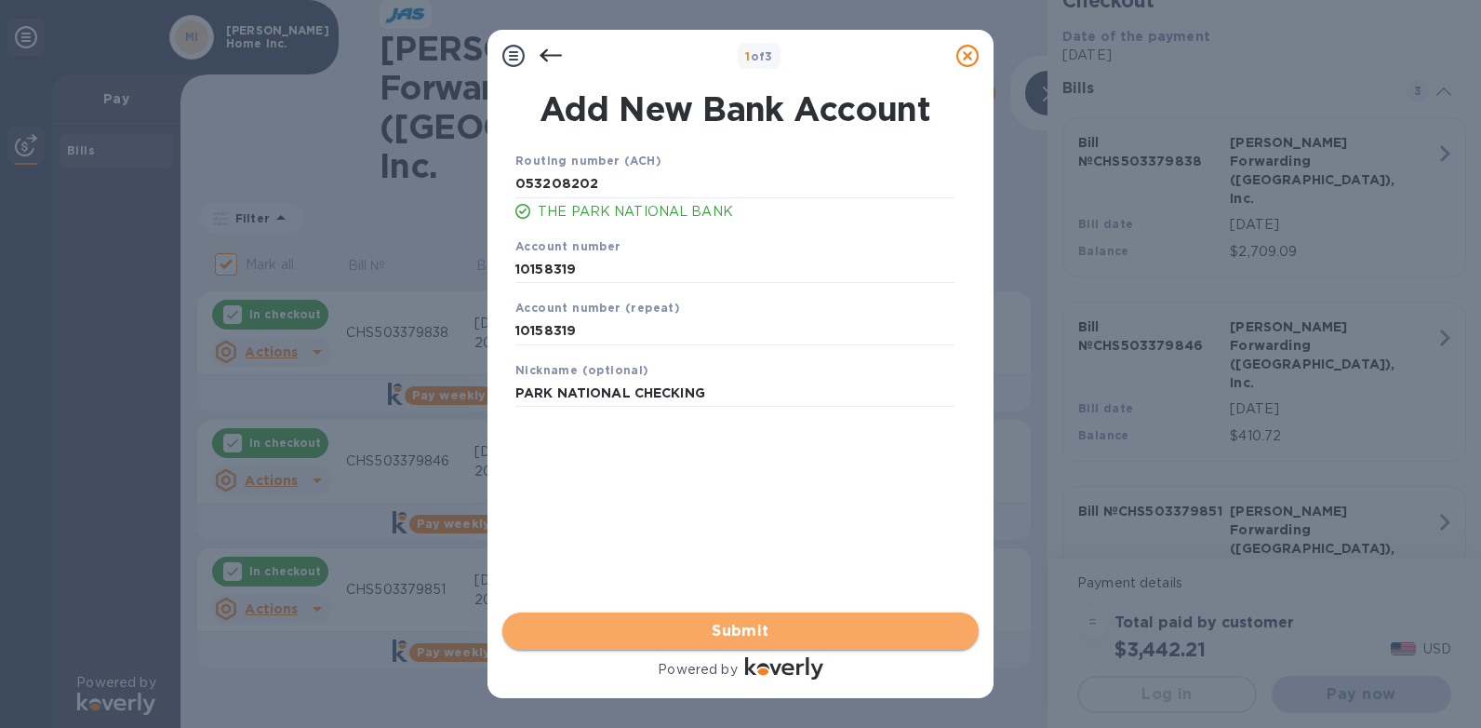
click at [764, 633] on span "Submit" at bounding box center [740, 631] width 447 height 22
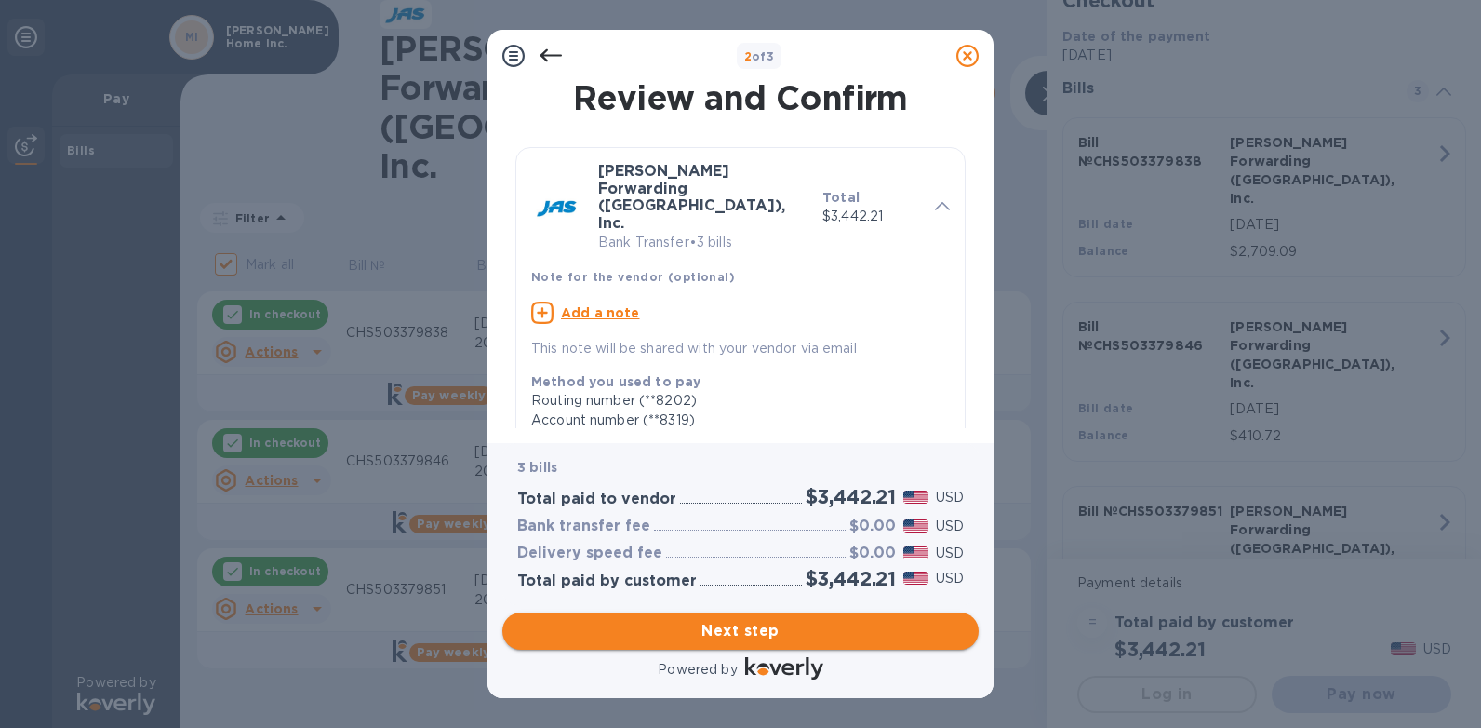
click at [764, 633] on span "Next step" at bounding box center [740, 631] width 447 height 22
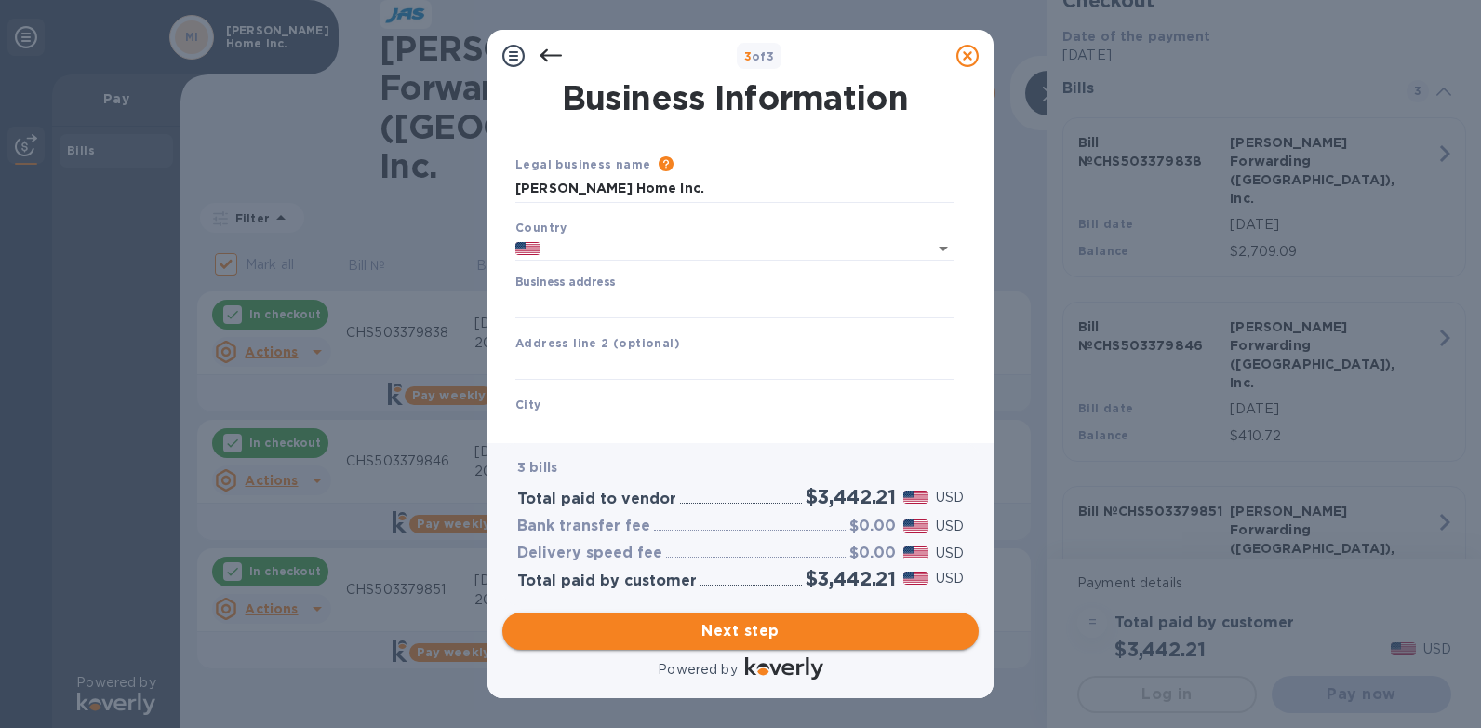
type input "[GEOGRAPHIC_DATA]"
click at [555, 307] on input "Business address" at bounding box center [734, 304] width 439 height 28
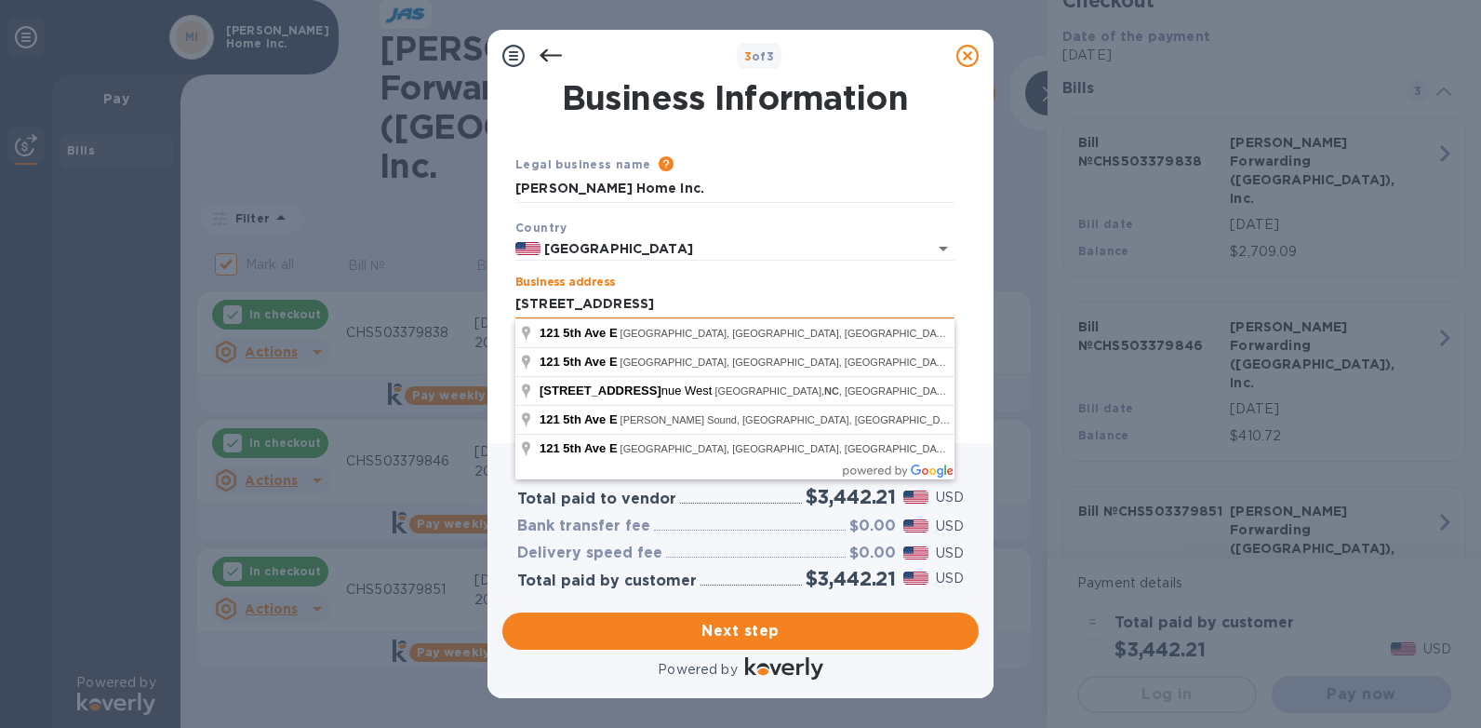
type input "[STREET_ADDRESS]"
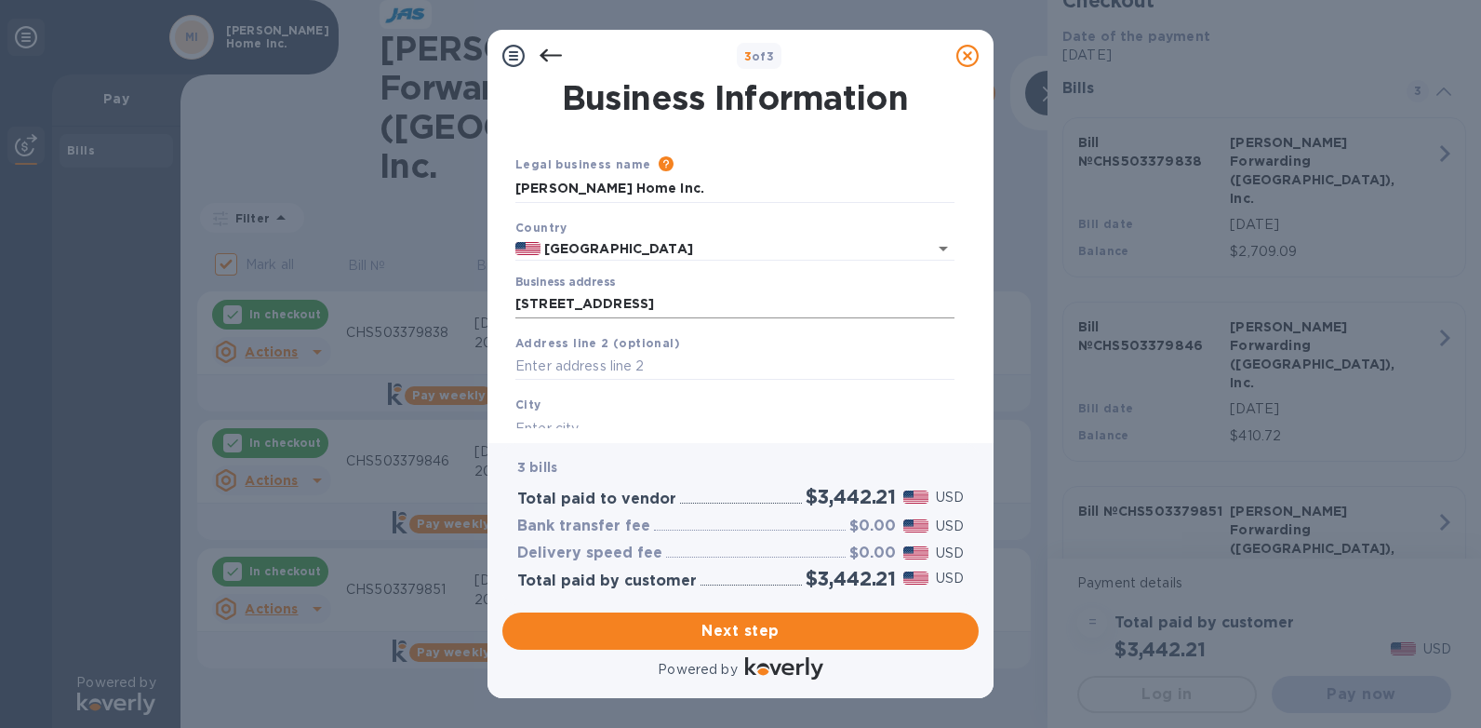
scroll to position [13, 0]
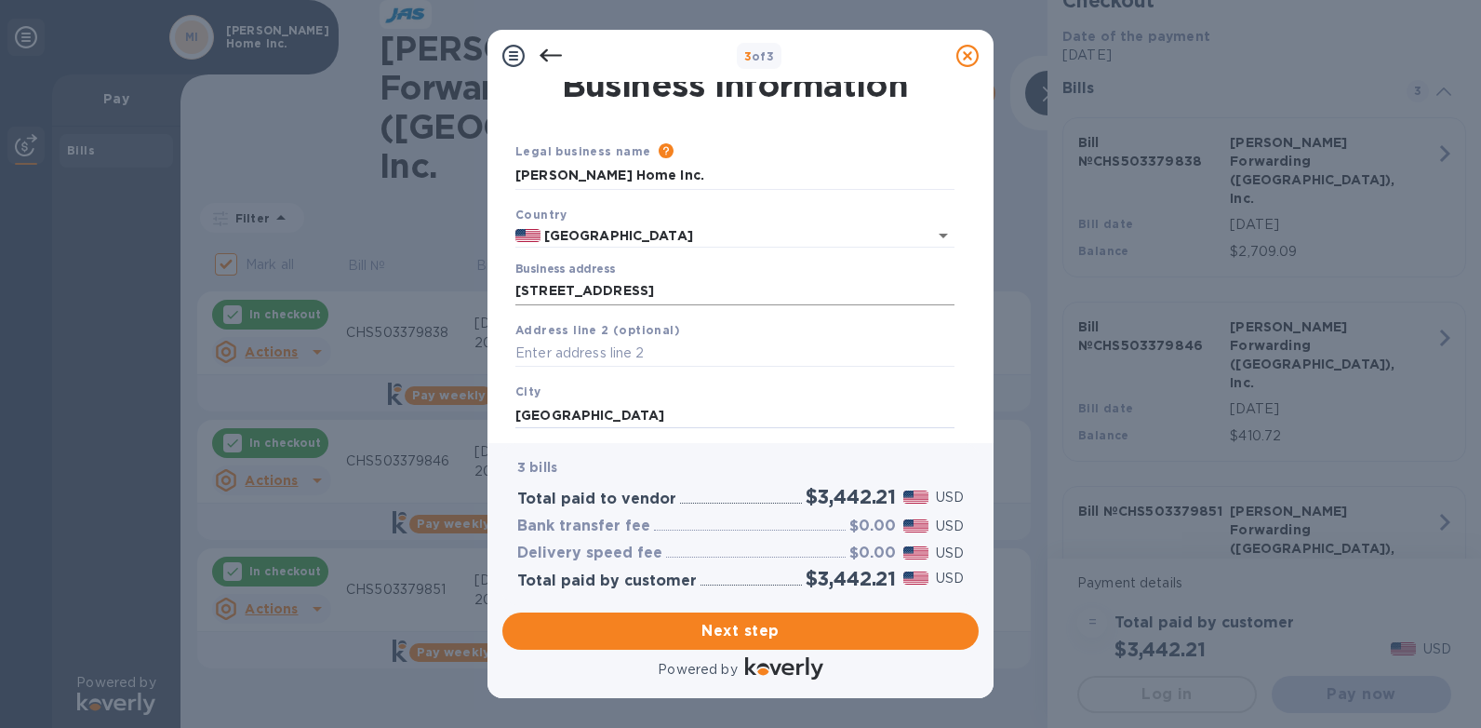
type input "[GEOGRAPHIC_DATA]"
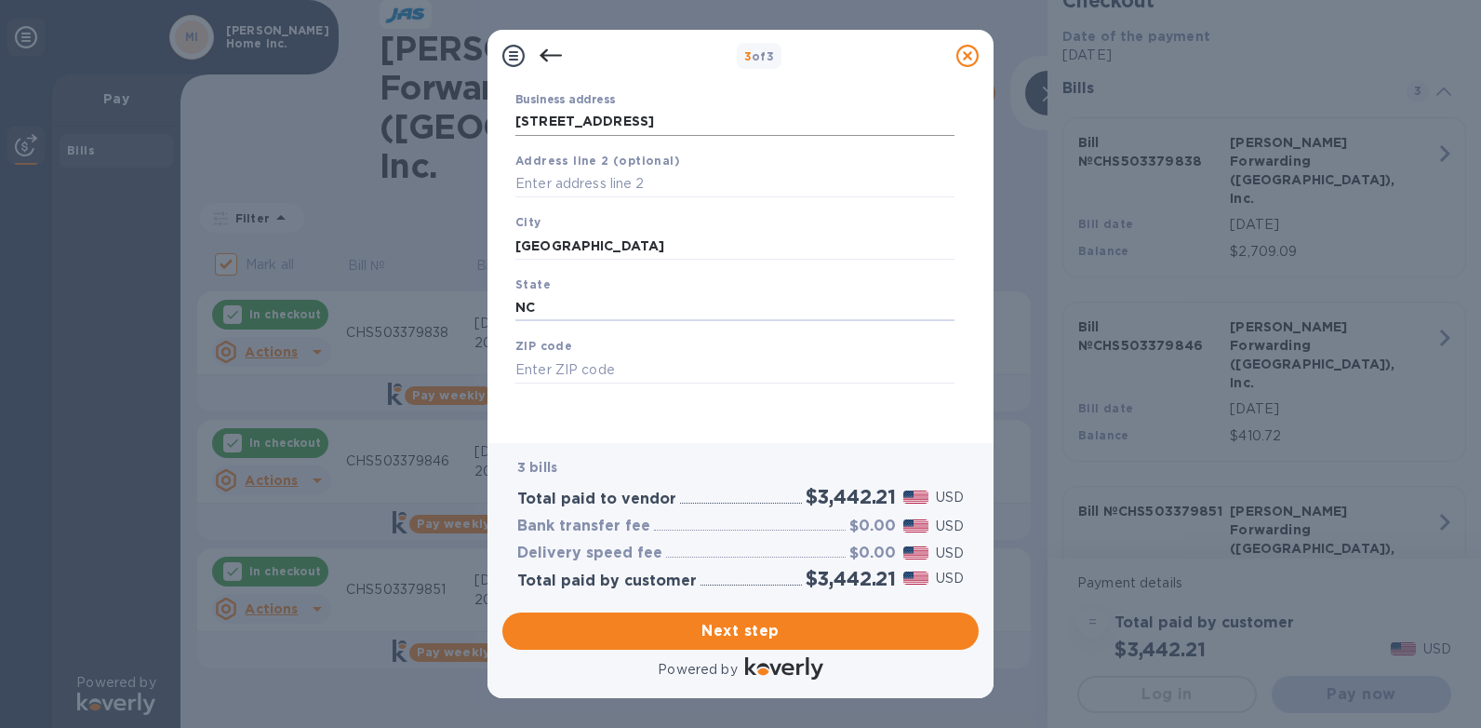
type input "NC"
type input "28792"
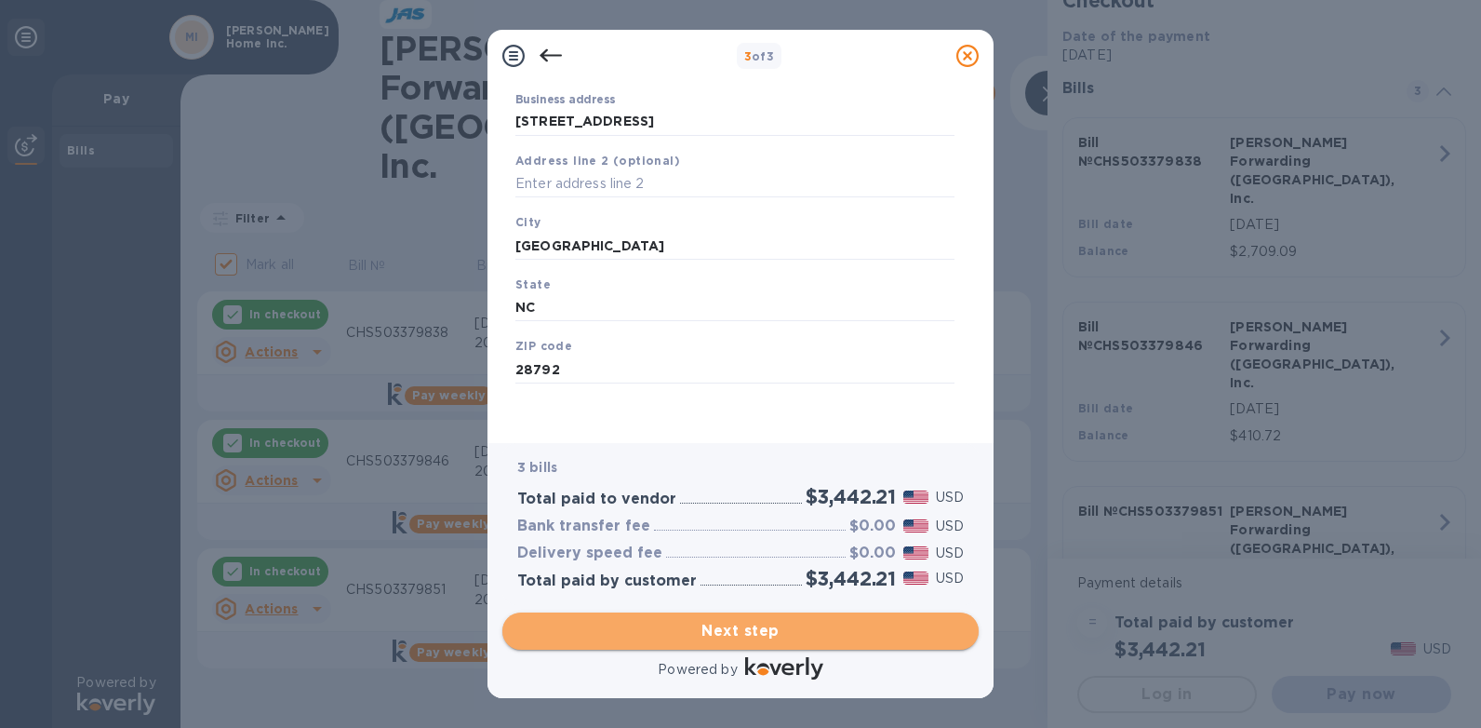
click at [668, 640] on span "Next step" at bounding box center [740, 631] width 447 height 22
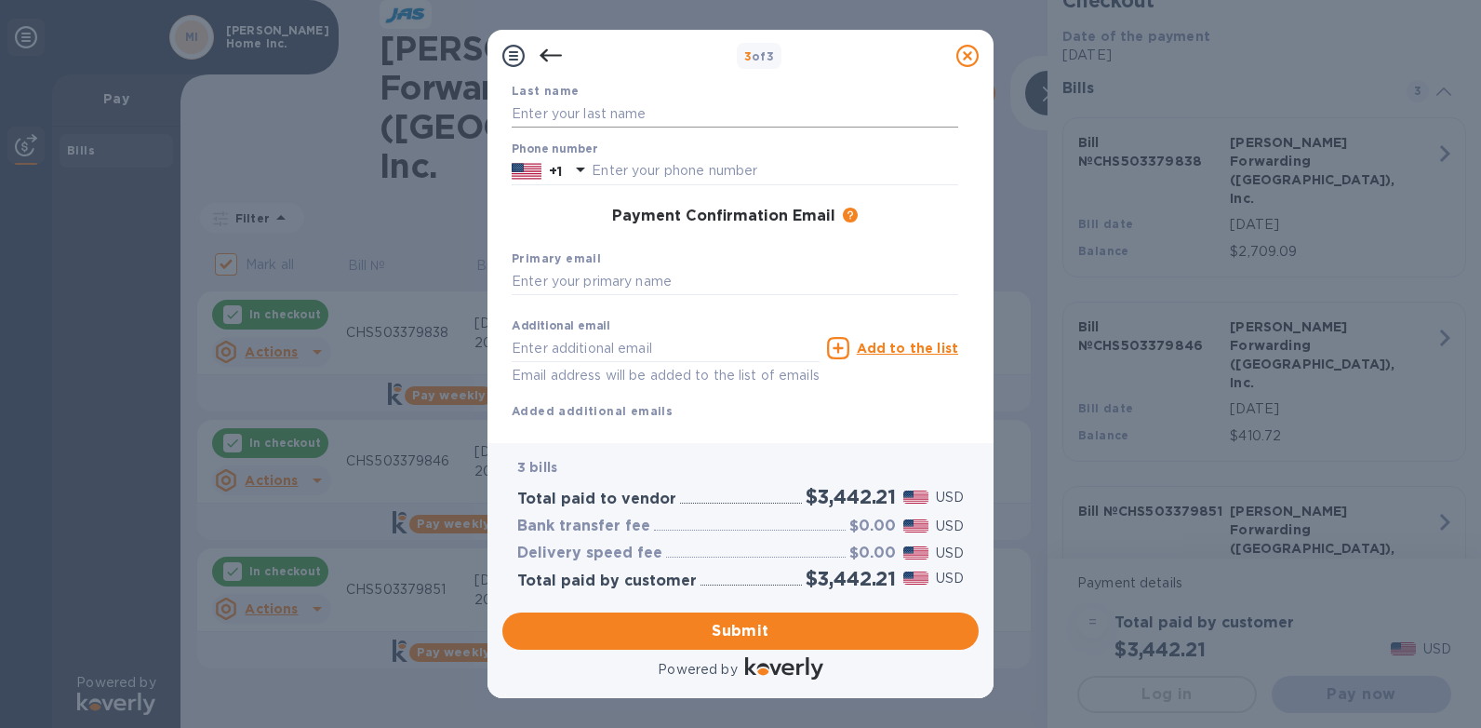
click at [572, 109] on input "text" at bounding box center [735, 114] width 447 height 28
type input "[PERSON_NAME]"
type input "8284891338"
type input "[EMAIL_ADDRESS][DOMAIN_NAME]"
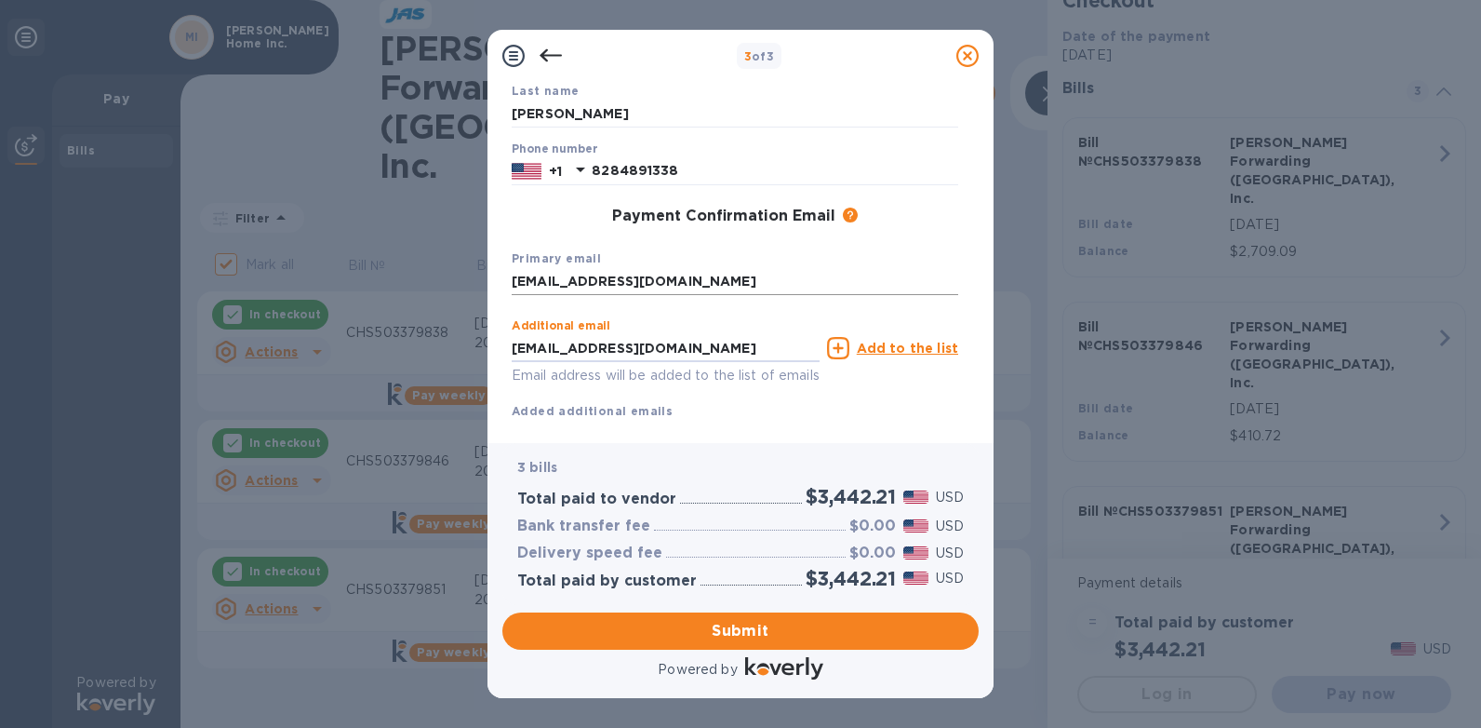
type input "[EMAIL_ADDRESS][DOMAIN_NAME]"
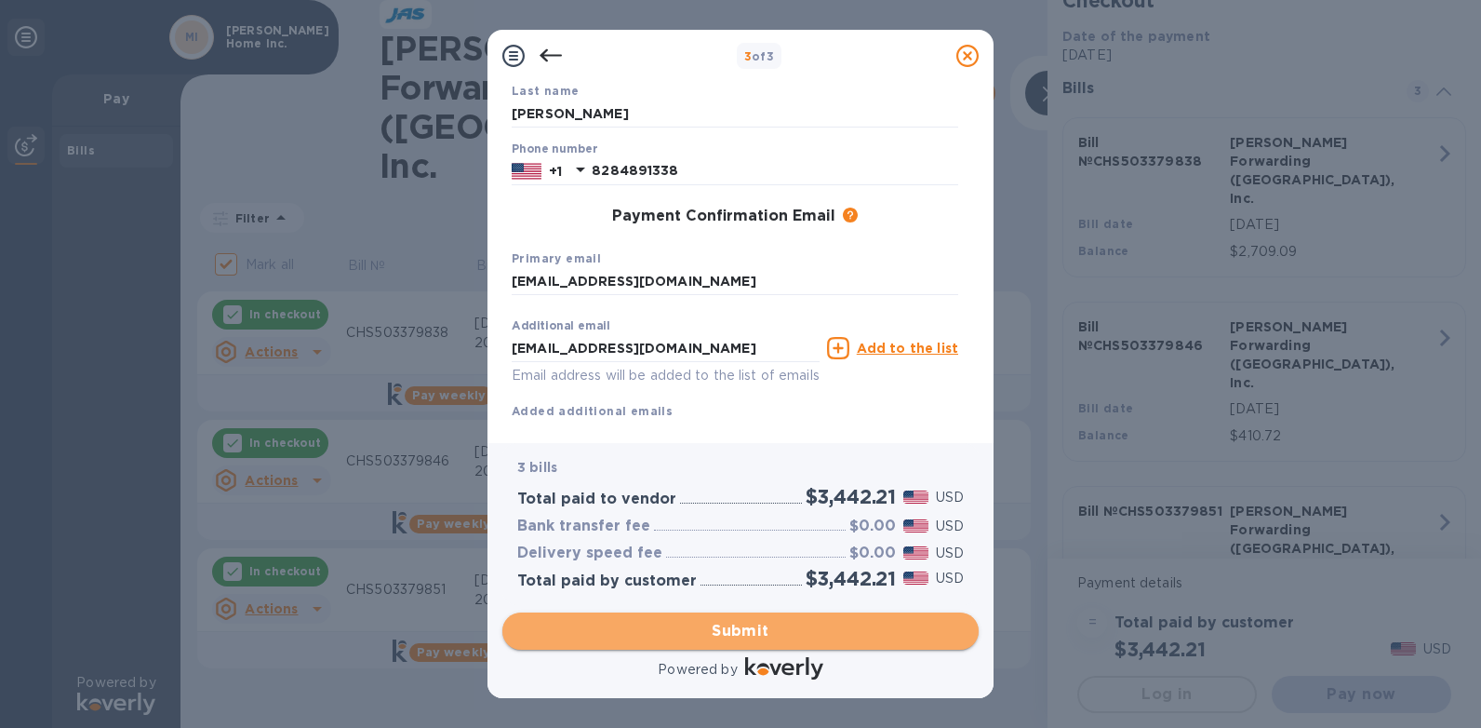
click at [646, 639] on span "Submit" at bounding box center [740, 631] width 447 height 22
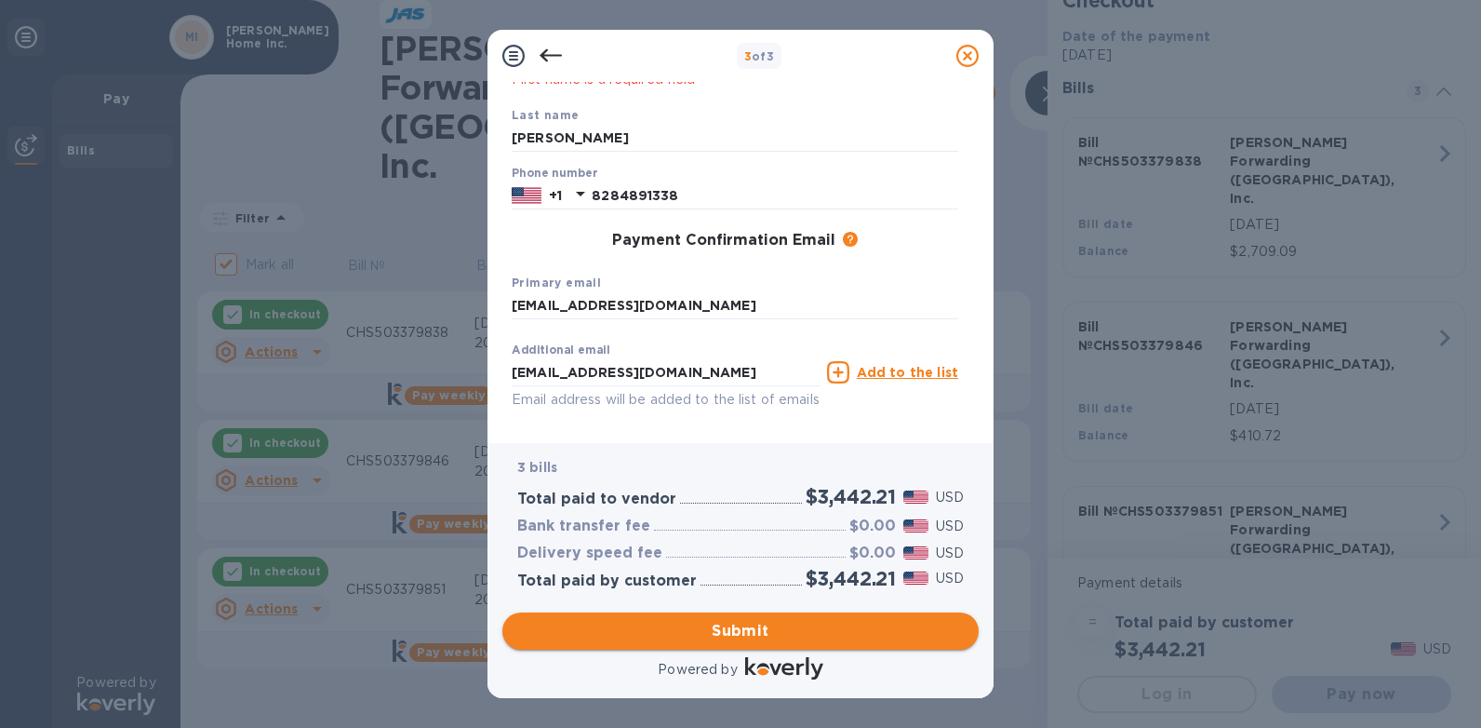
scroll to position [207, 0]
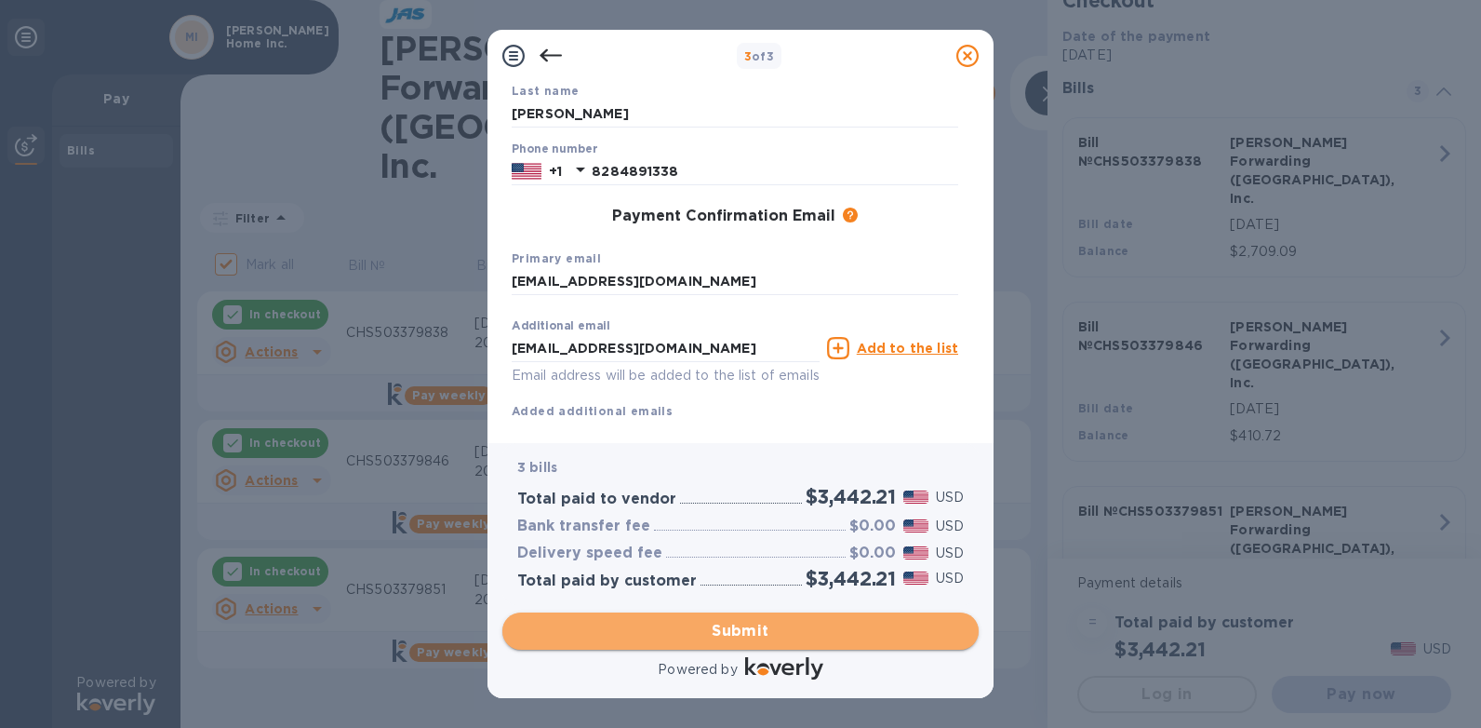
click at [689, 640] on span "Submit" at bounding box center [740, 631] width 447 height 22
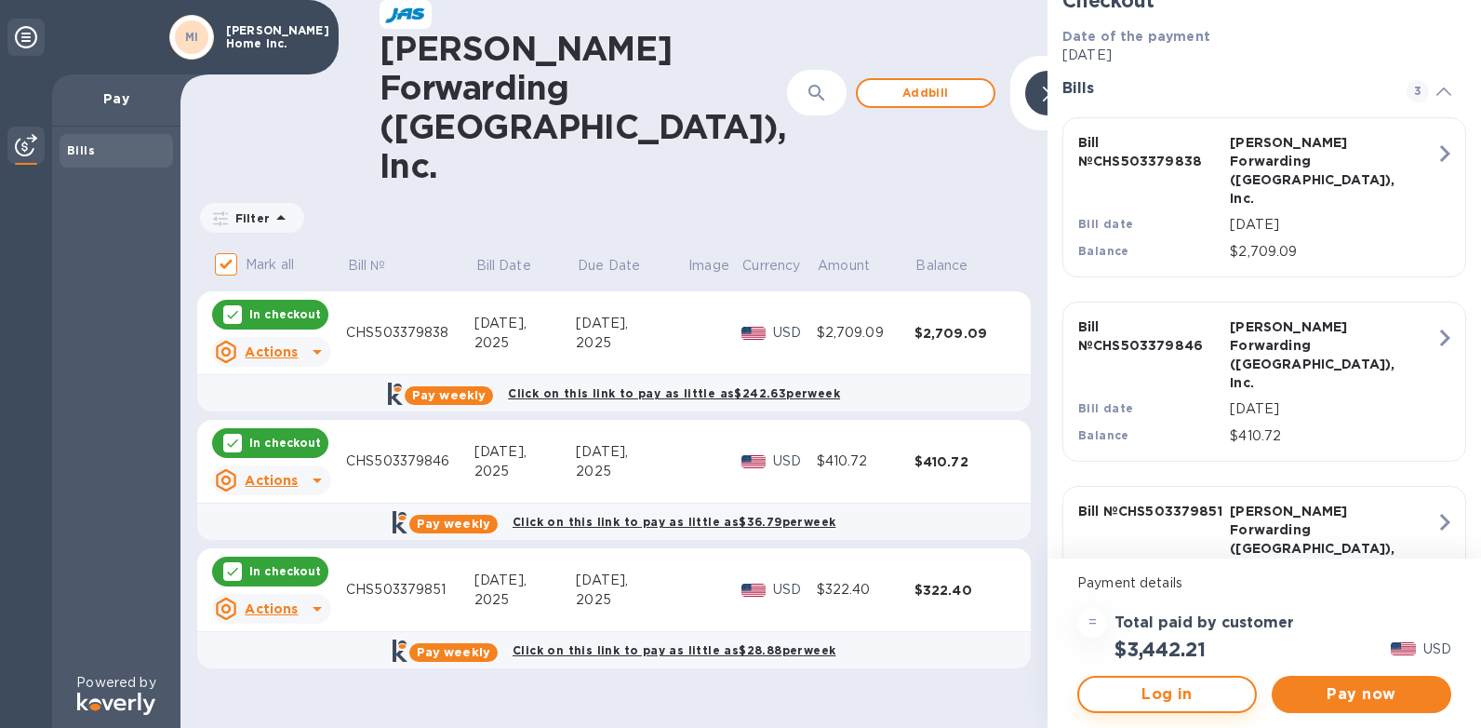
click at [1156, 698] on span "Log in" at bounding box center [1167, 694] width 146 height 22
